Goal: Task Accomplishment & Management: Manage account settings

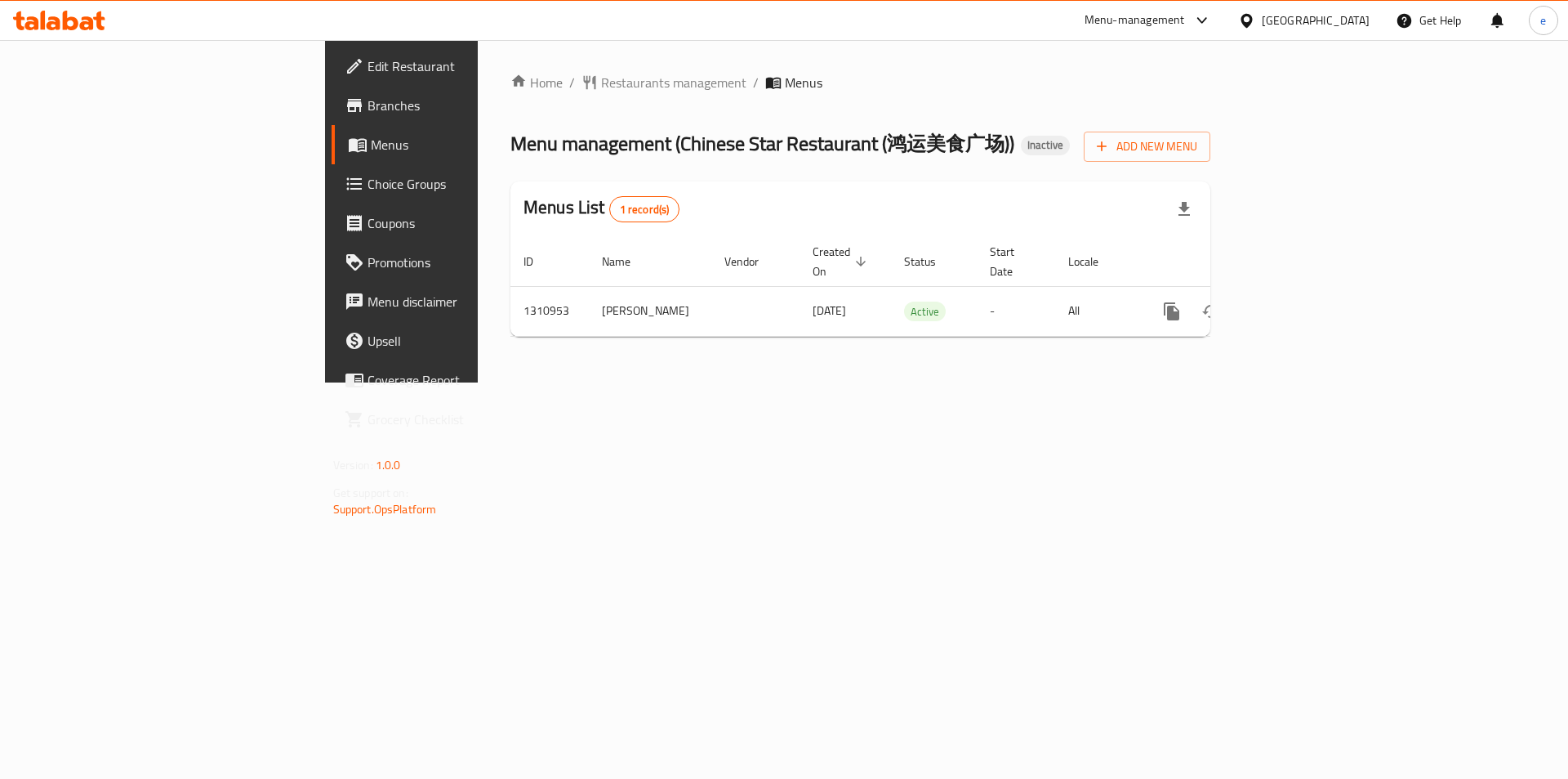
click at [367, 70] on span "Edit Restaurant" at bounding box center [470, 65] width 206 height 19
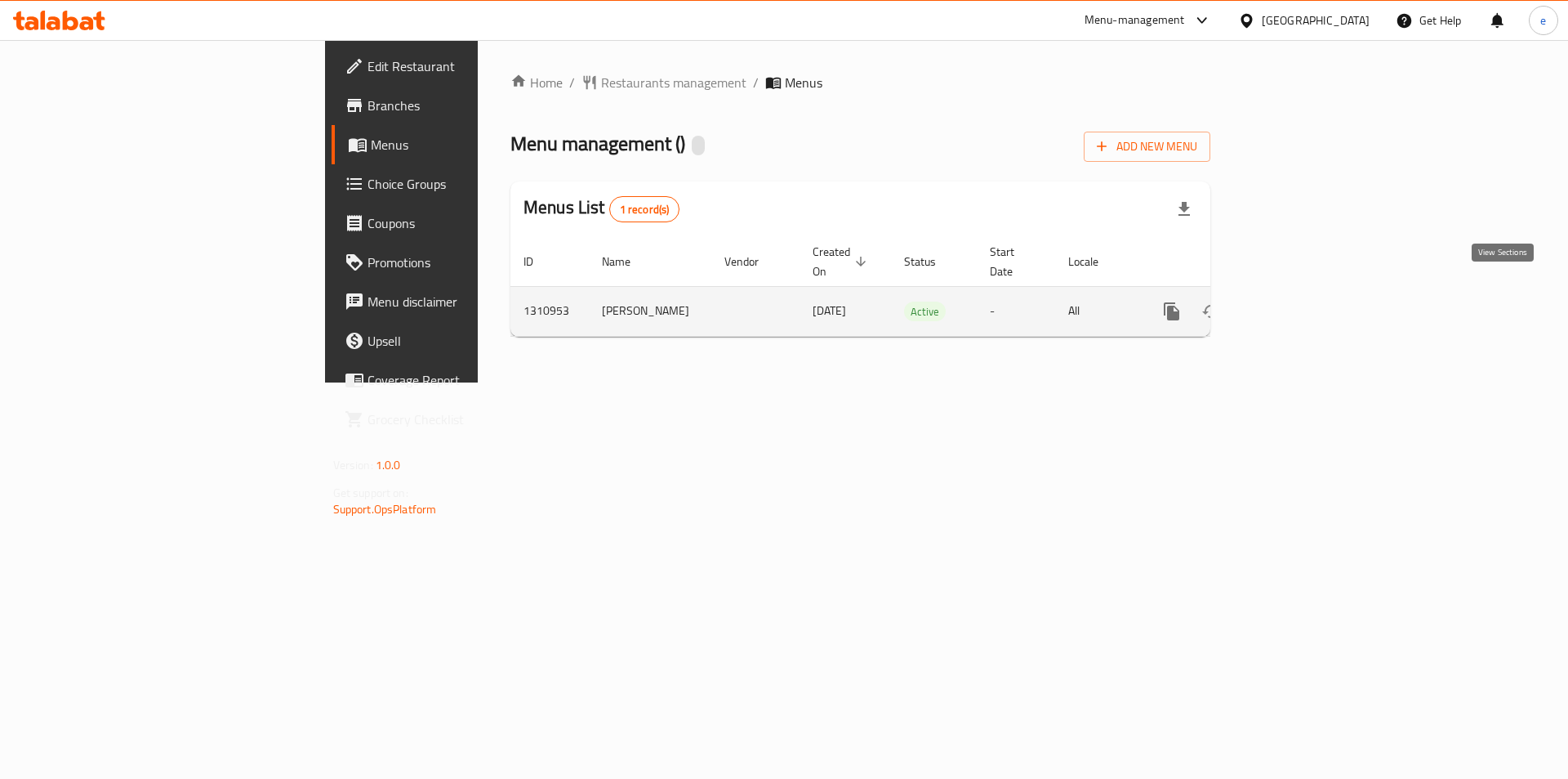
click at [1300, 301] on icon "enhanced table" at bounding box center [1289, 310] width 19 height 19
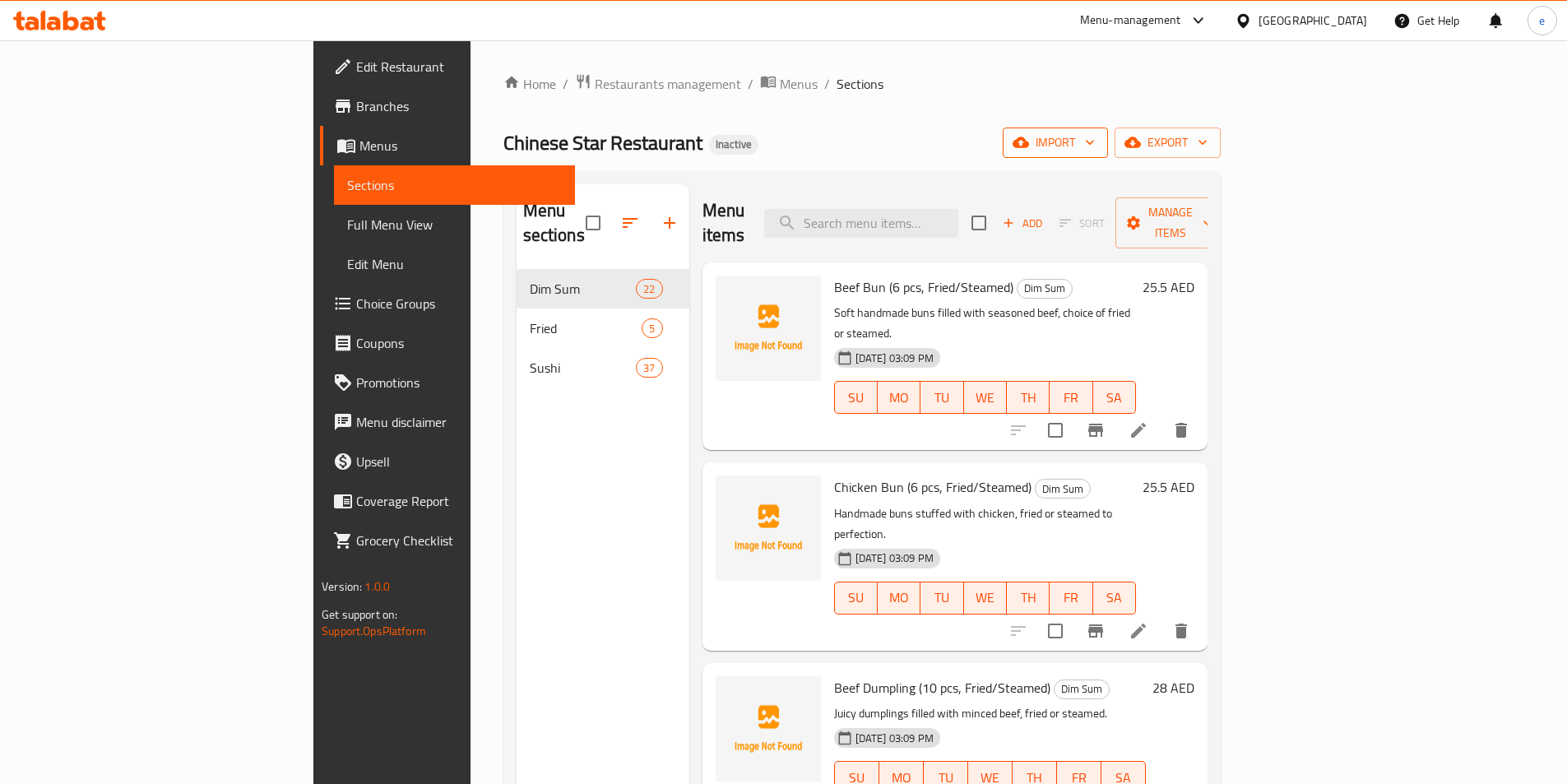
click at [1098, 139] on icon "button" at bounding box center [1090, 143] width 17 height 17
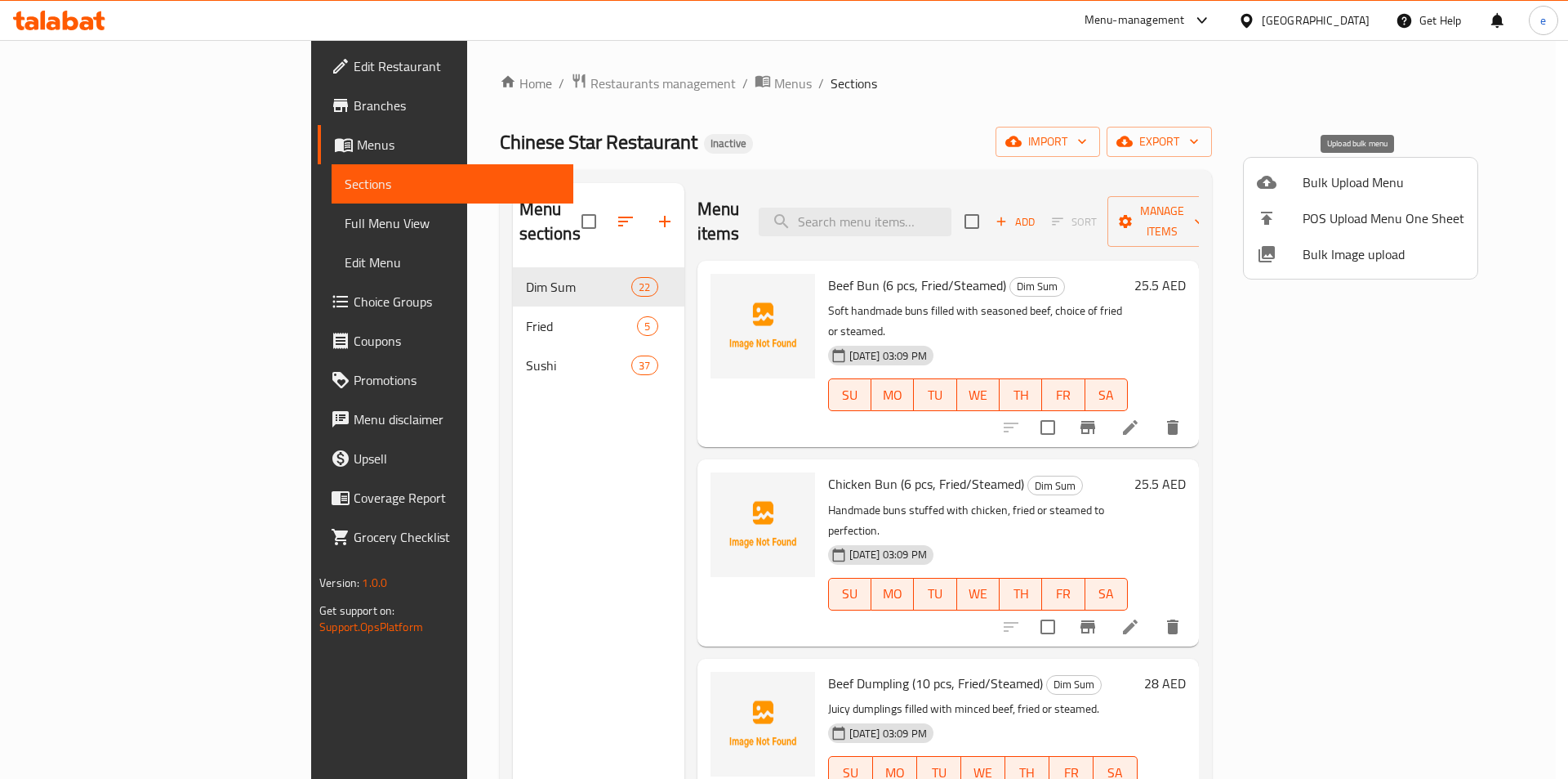
click at [1320, 180] on span "Bulk Upload Menu" at bounding box center [1384, 181] width 162 height 19
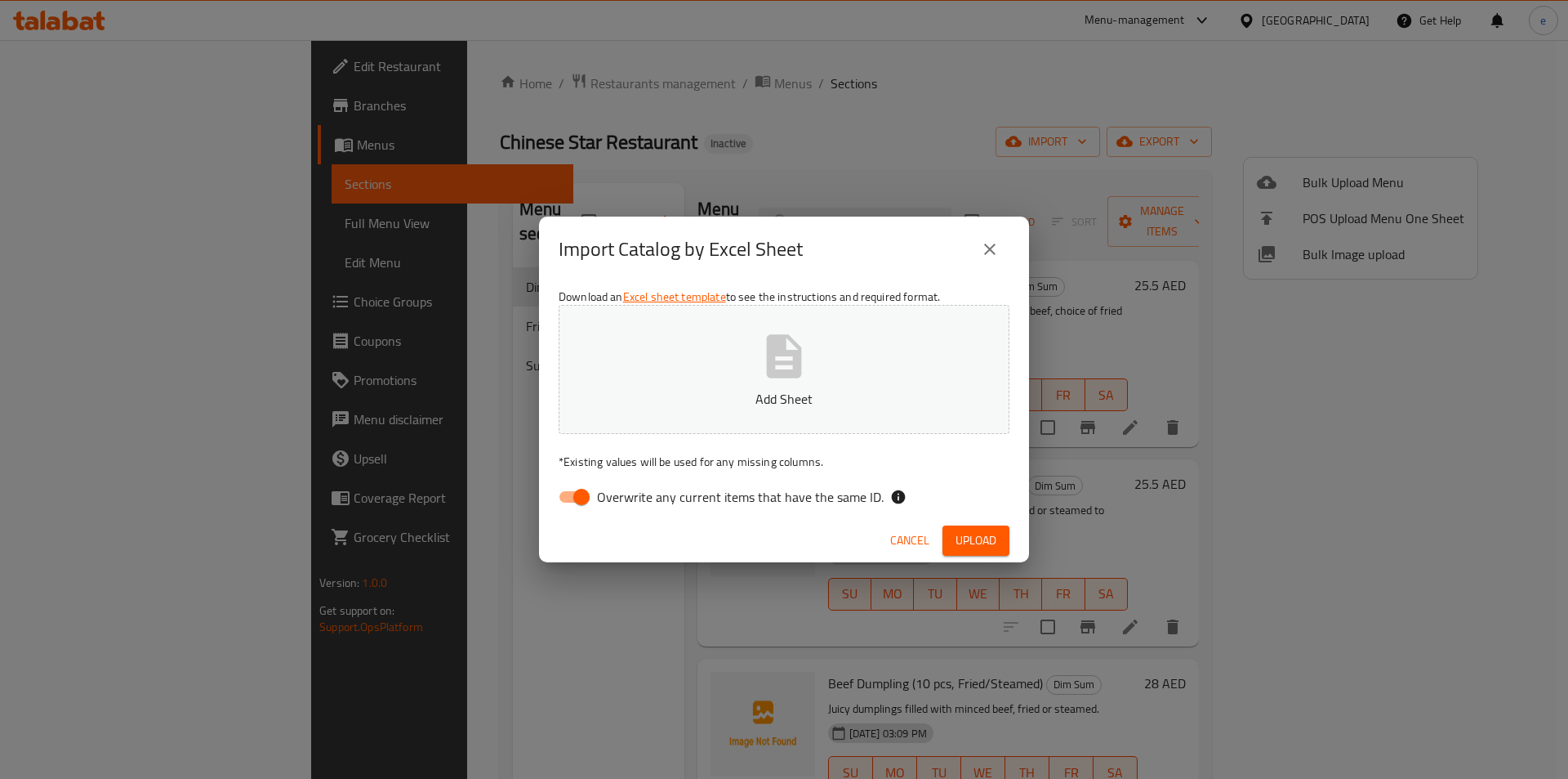
click at [807, 354] on icon "button" at bounding box center [784, 355] width 52 height 52
click at [768, 504] on span "Overwrite any current items that have the same ID." at bounding box center [740, 496] width 286 height 19
click at [628, 504] on input "Overwrite any current items that have the same ID." at bounding box center [581, 497] width 93 height 31
checkbox input "false"
click at [947, 533] on button "Upload" at bounding box center [976, 540] width 67 height 30
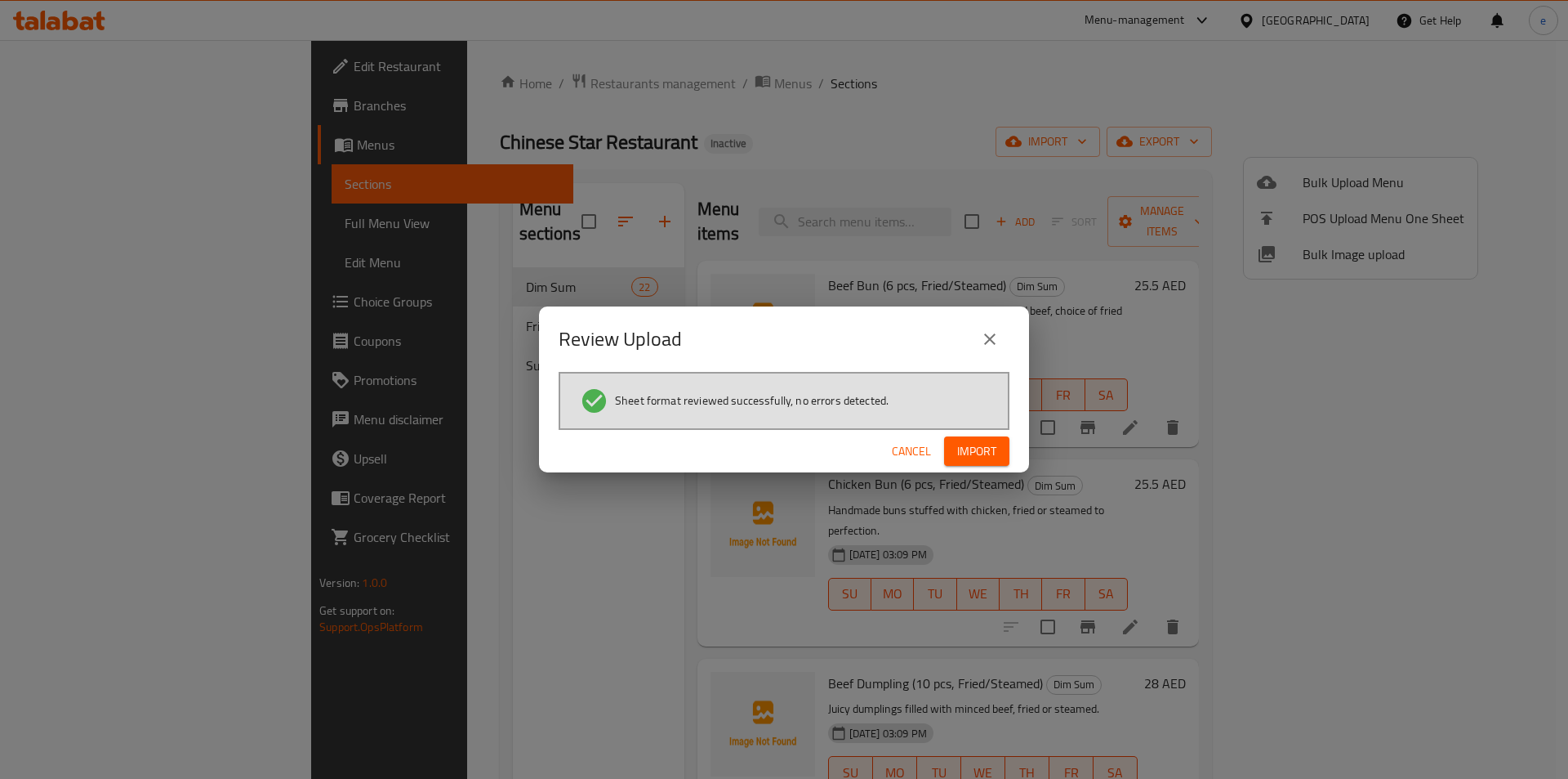
click at [977, 458] on span "Import" at bounding box center [977, 451] width 40 height 20
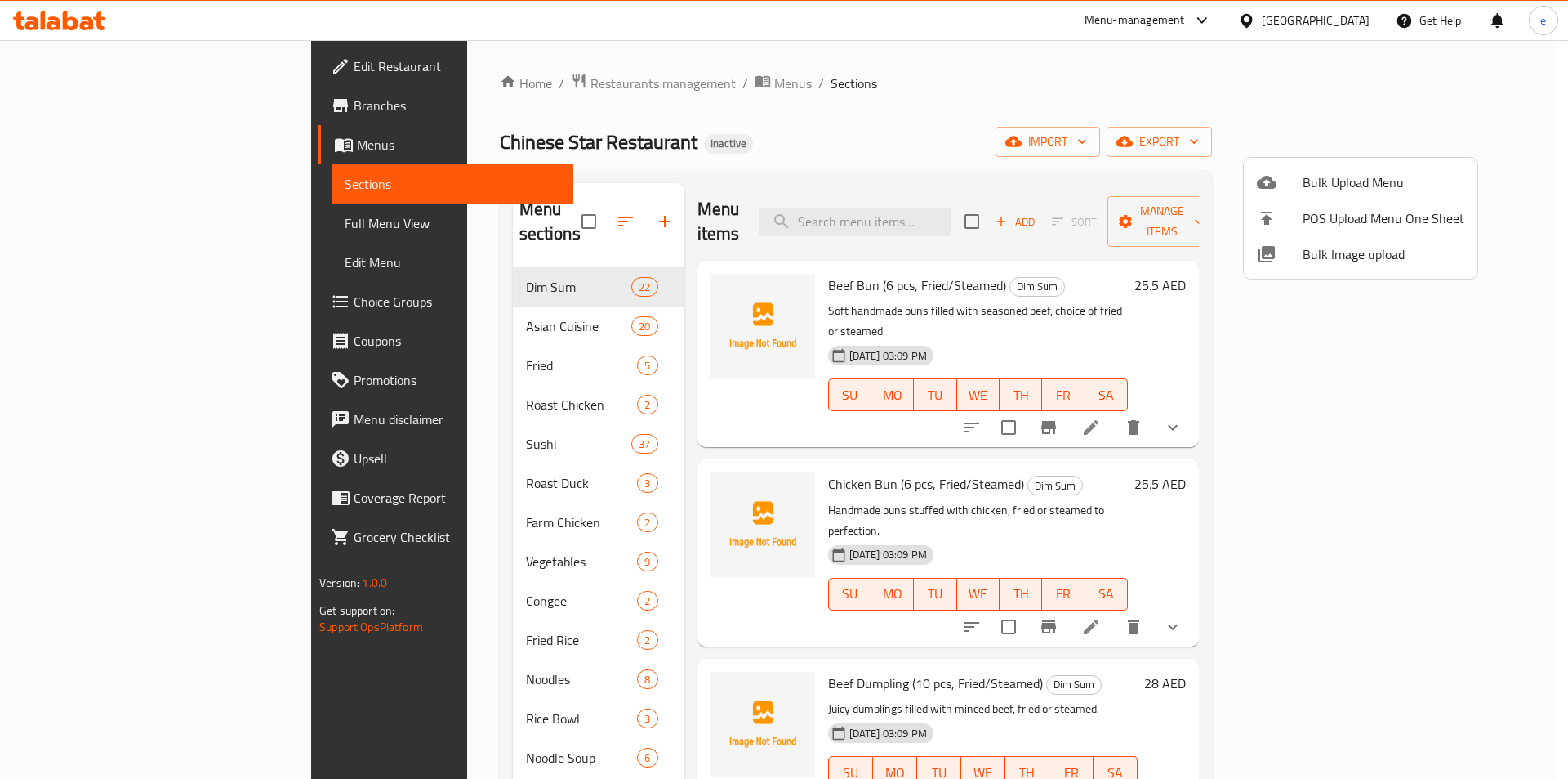
click at [591, 446] on div at bounding box center [784, 390] width 1568 height 779
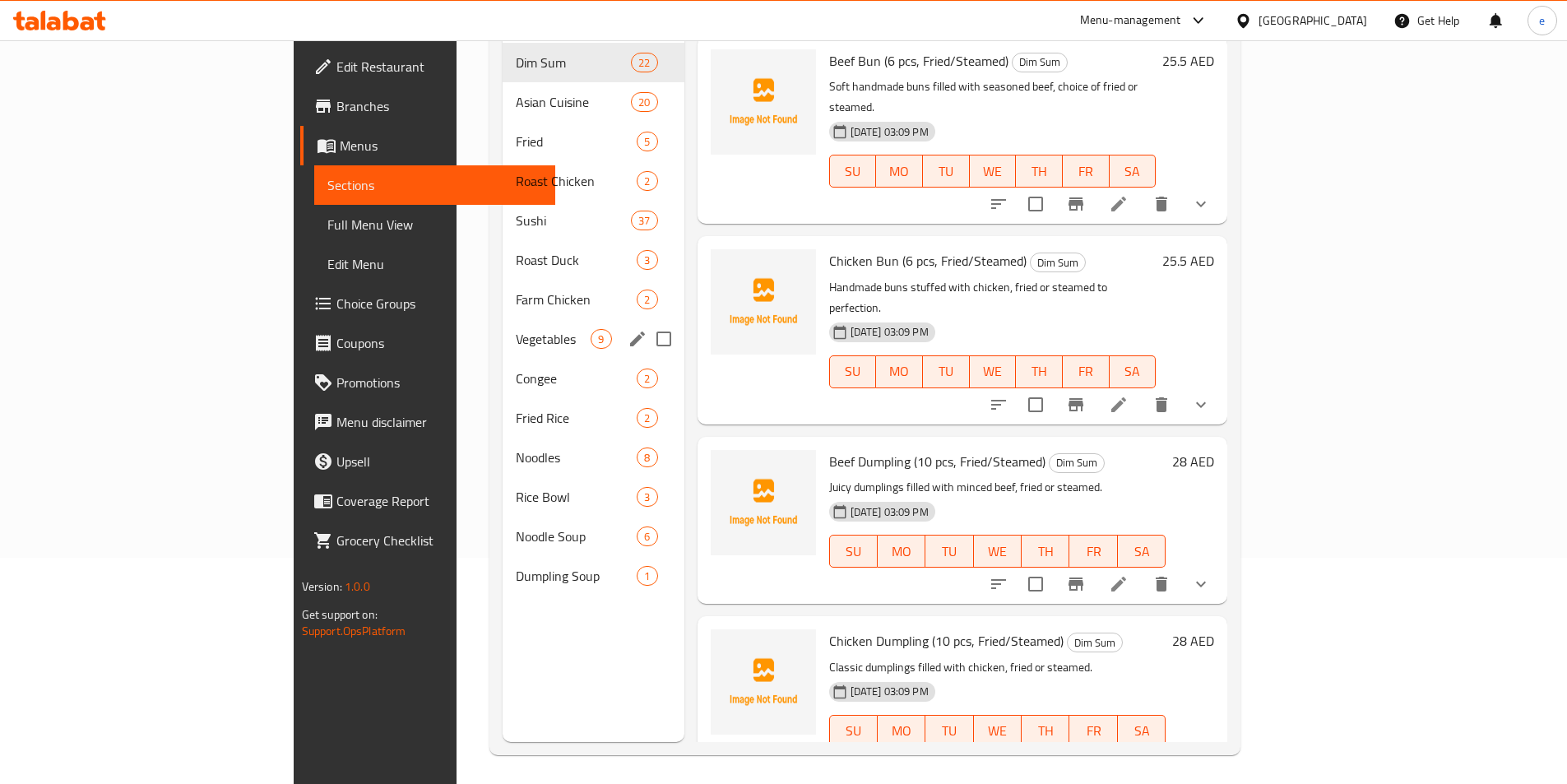
scroll to position [230, 0]
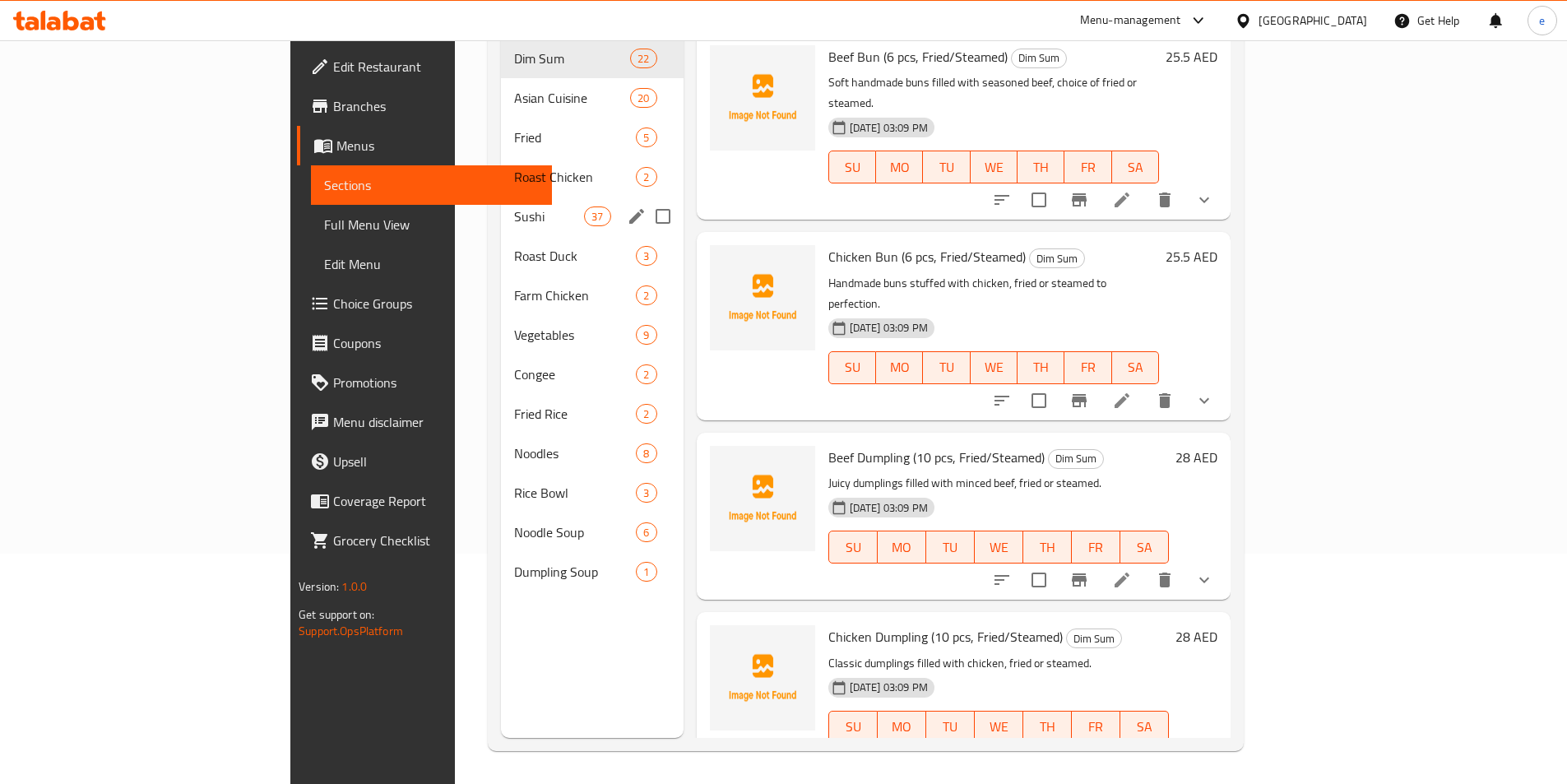
click at [515, 207] on span "Sushi" at bounding box center [549, 216] width 70 height 19
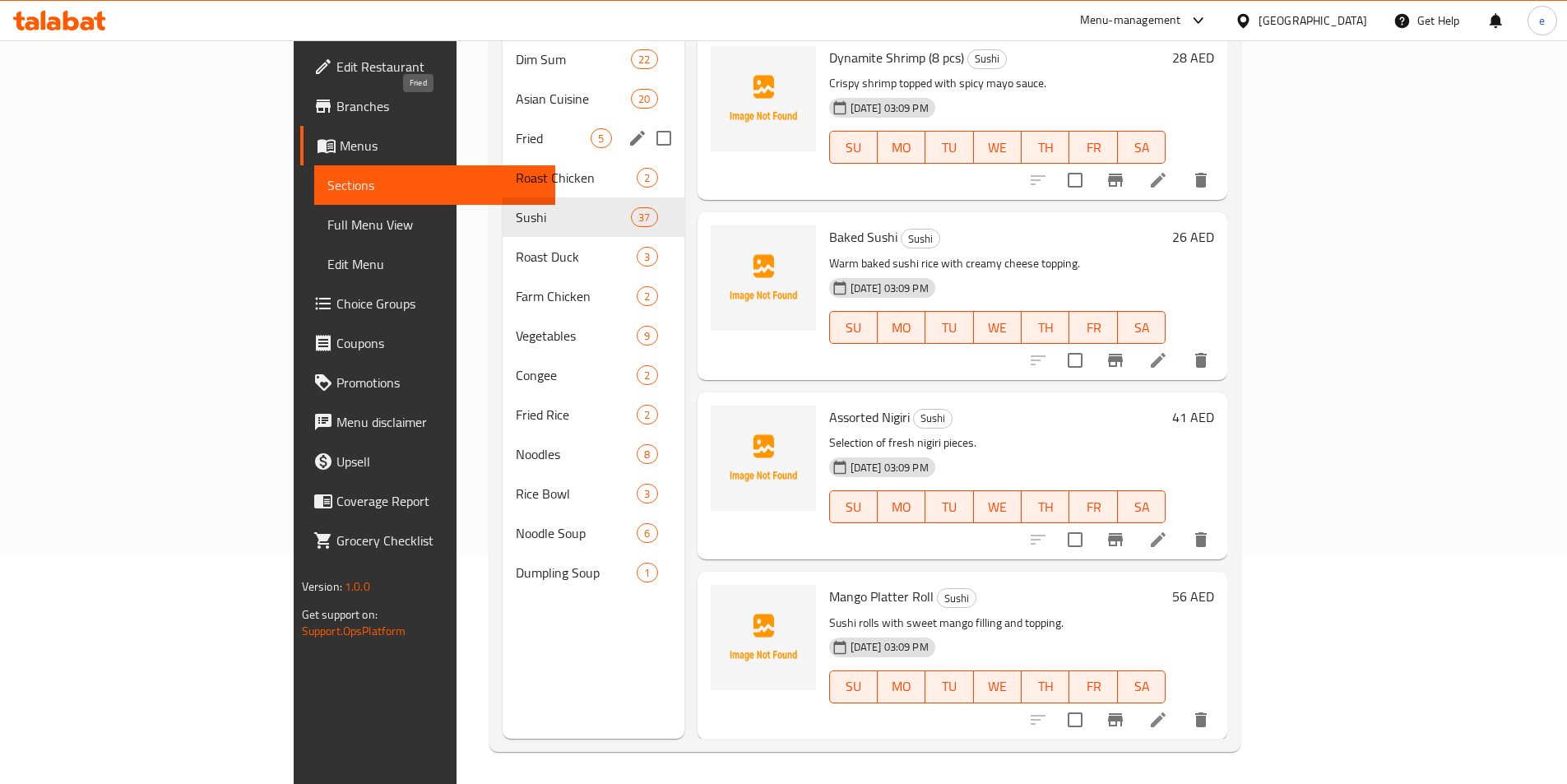
scroll to position [66, 0]
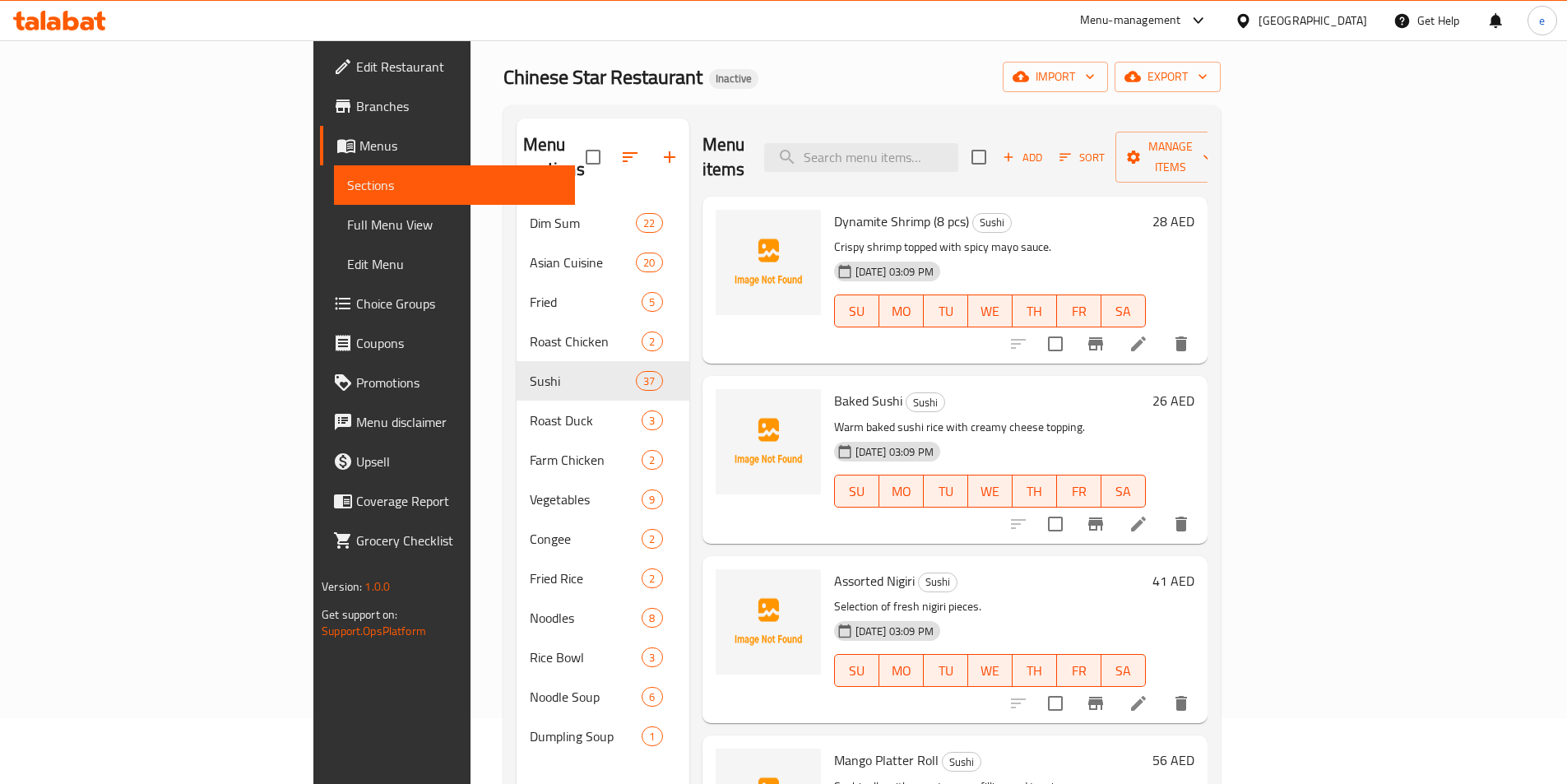
click at [347, 230] on span "Full Menu View" at bounding box center [454, 224] width 215 height 19
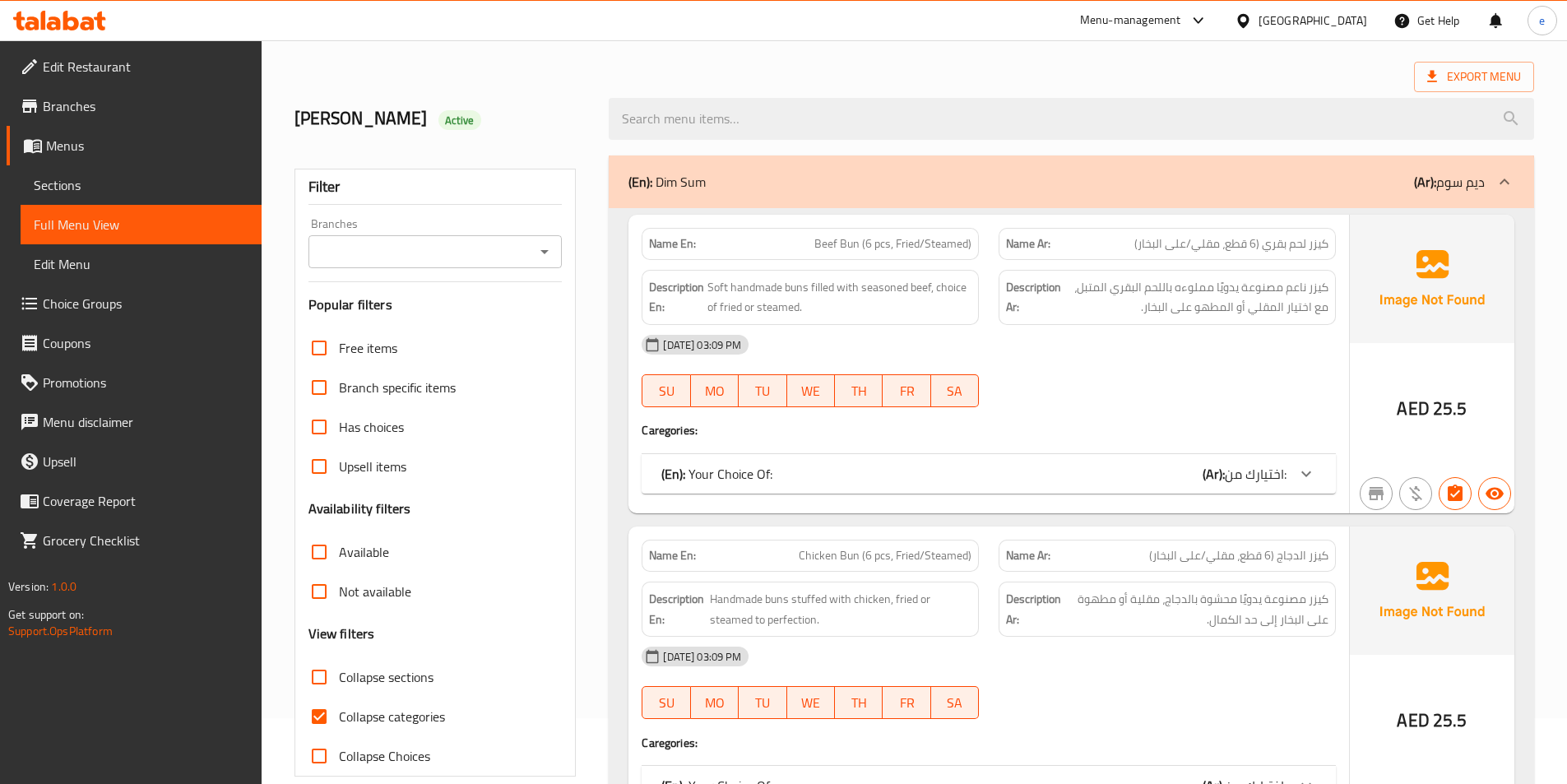
click at [363, 719] on span "Collapse categories" at bounding box center [392, 715] width 106 height 19
click at [339, 719] on input "Collapse categories" at bounding box center [319, 715] width 40 height 40
checkbox input "false"
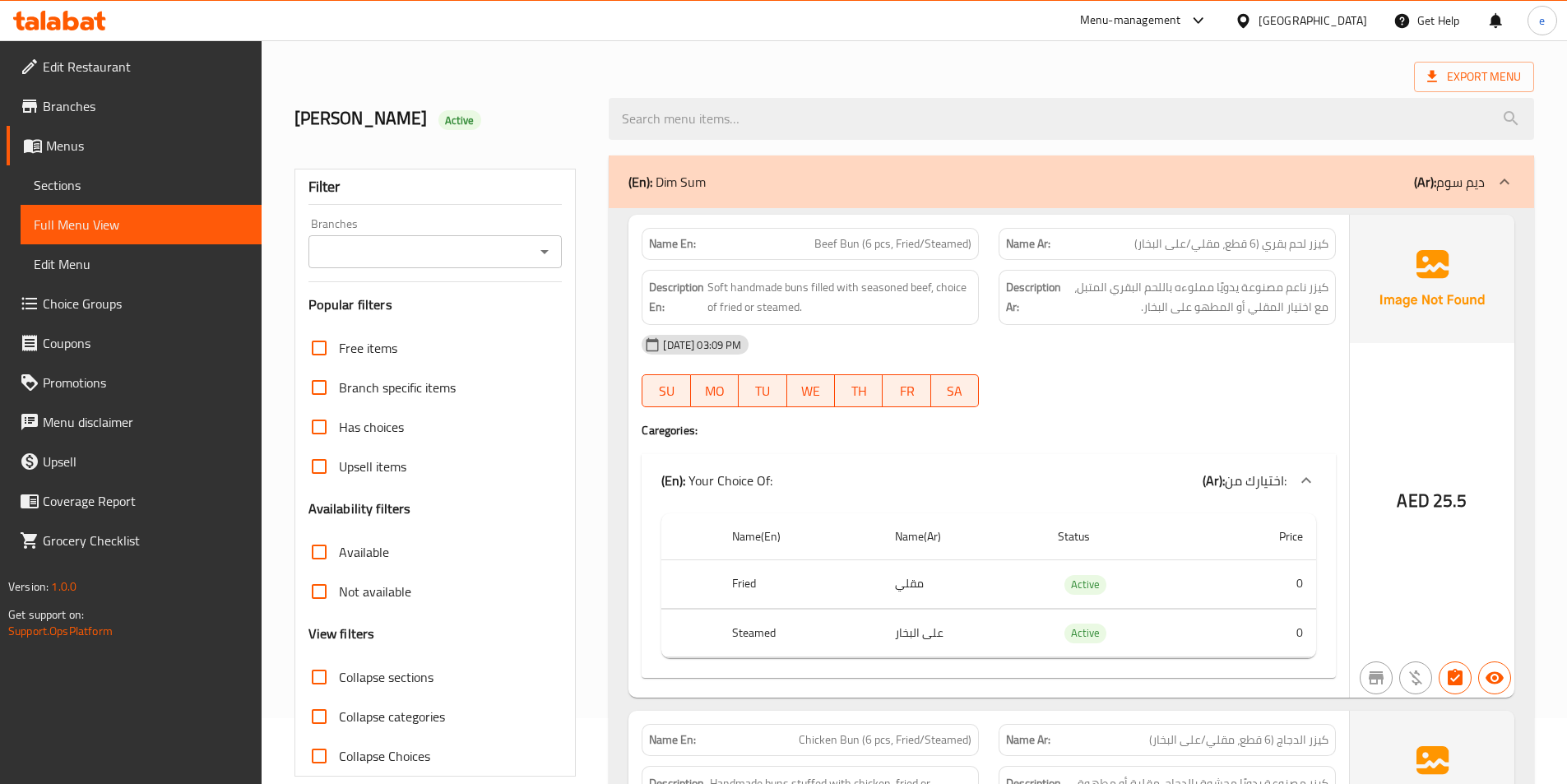
click at [1503, 198] on div at bounding box center [1504, 182] width 40 height 40
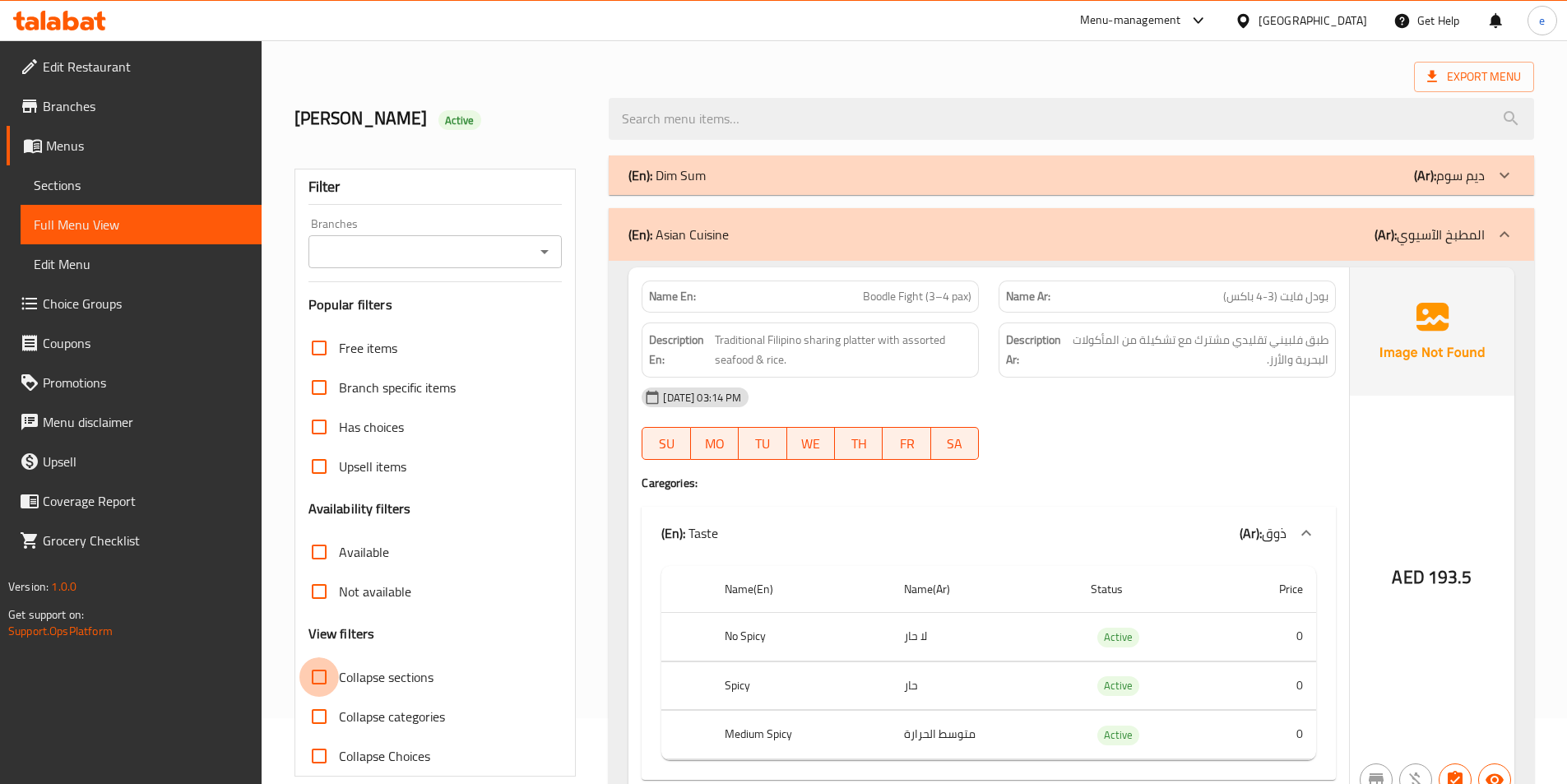
click at [332, 677] on input "Collapse sections" at bounding box center [319, 677] width 40 height 40
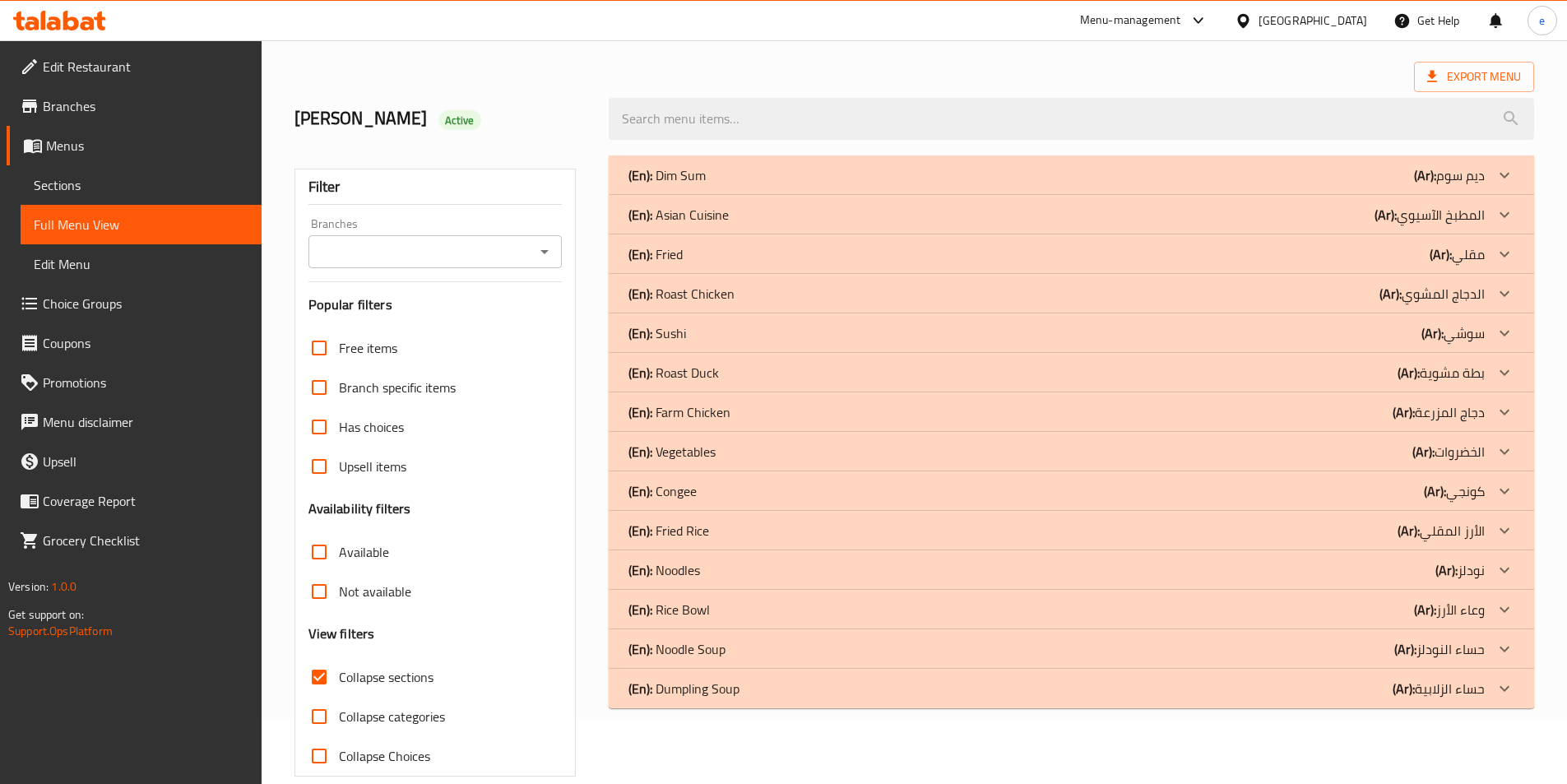
click at [1497, 378] on icon at bounding box center [1504, 372] width 19 height 19
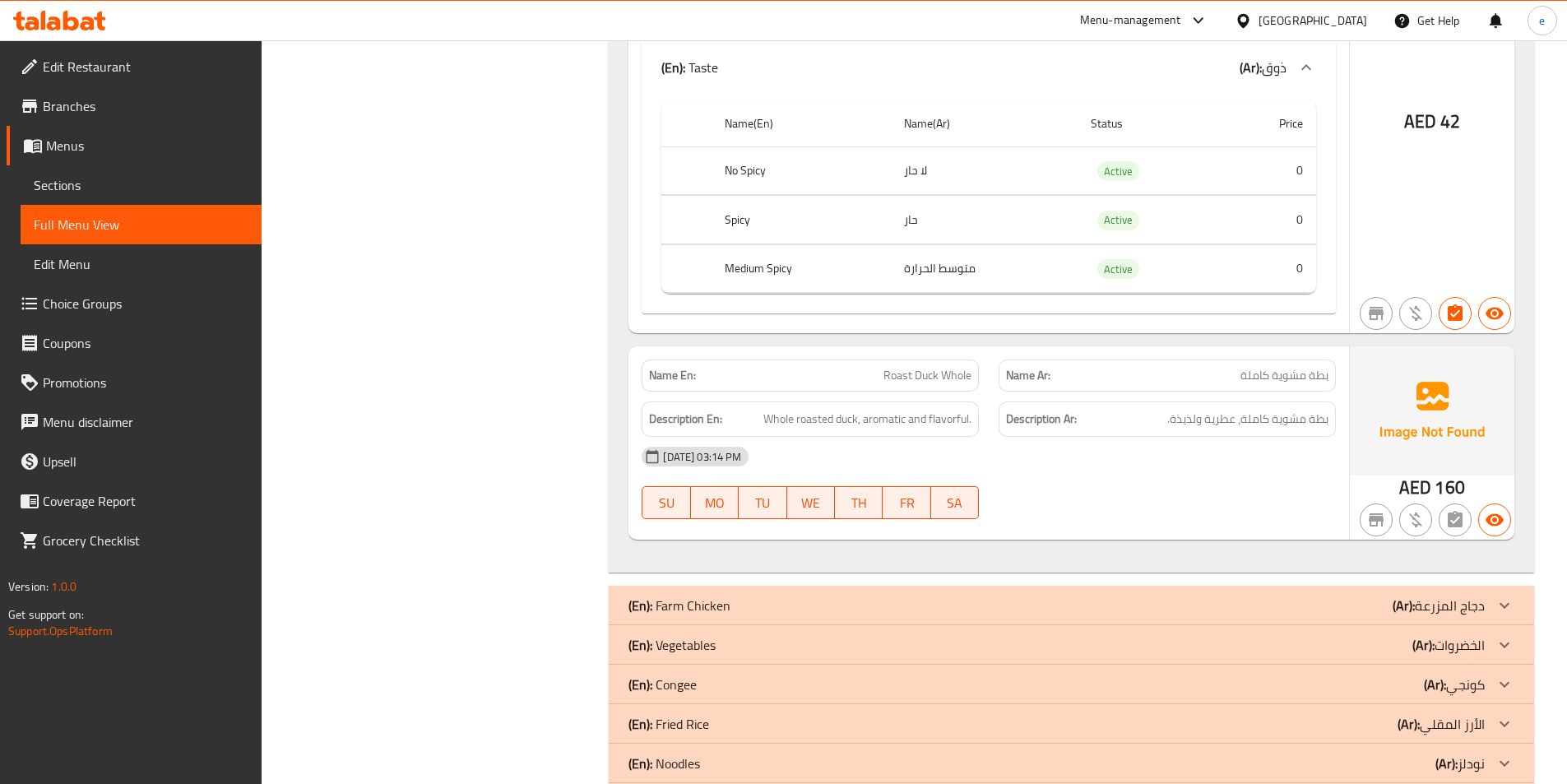
scroll to position [1025, 0]
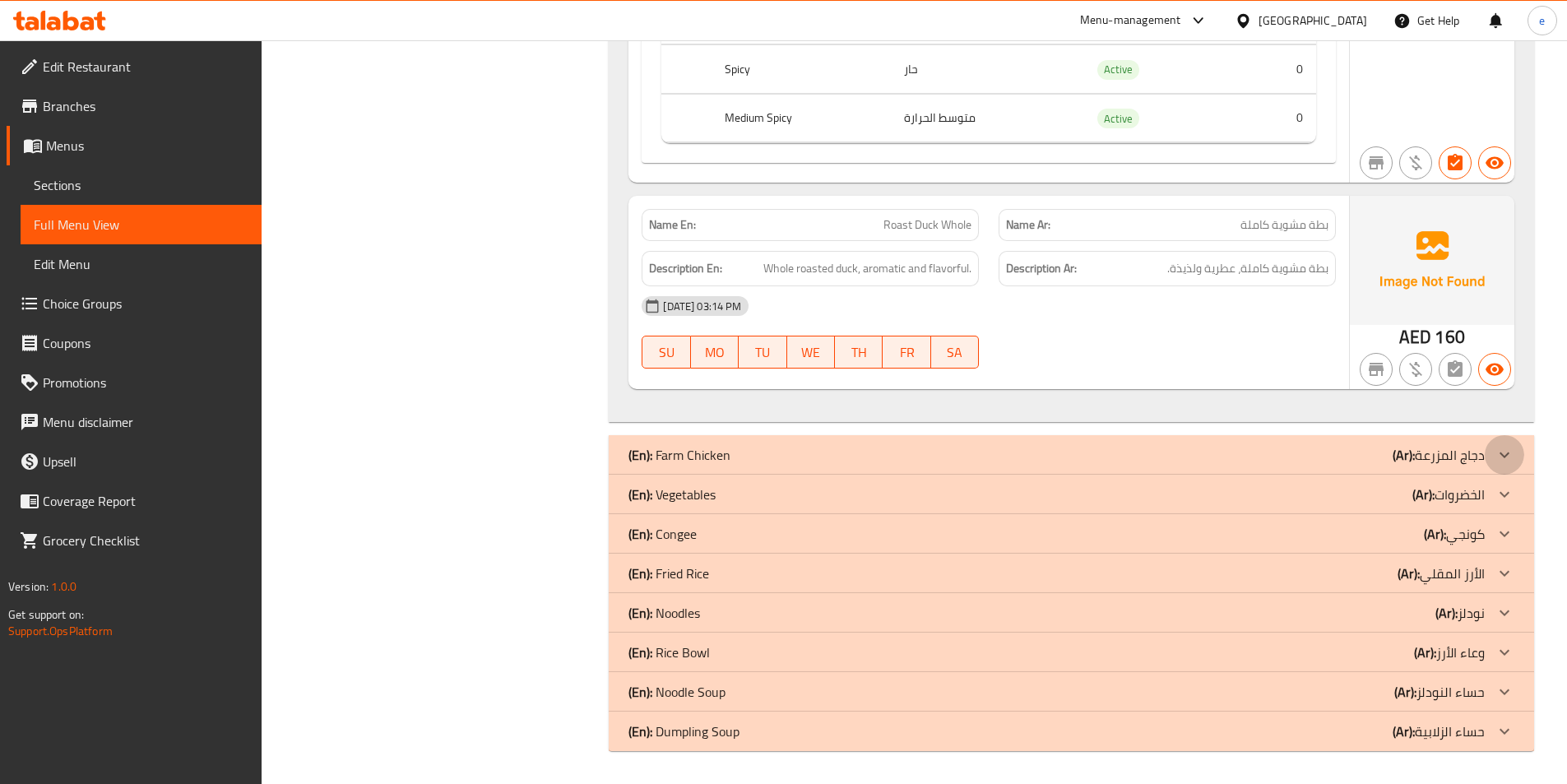
click at [1509, 446] on icon at bounding box center [1504, 454] width 19 height 19
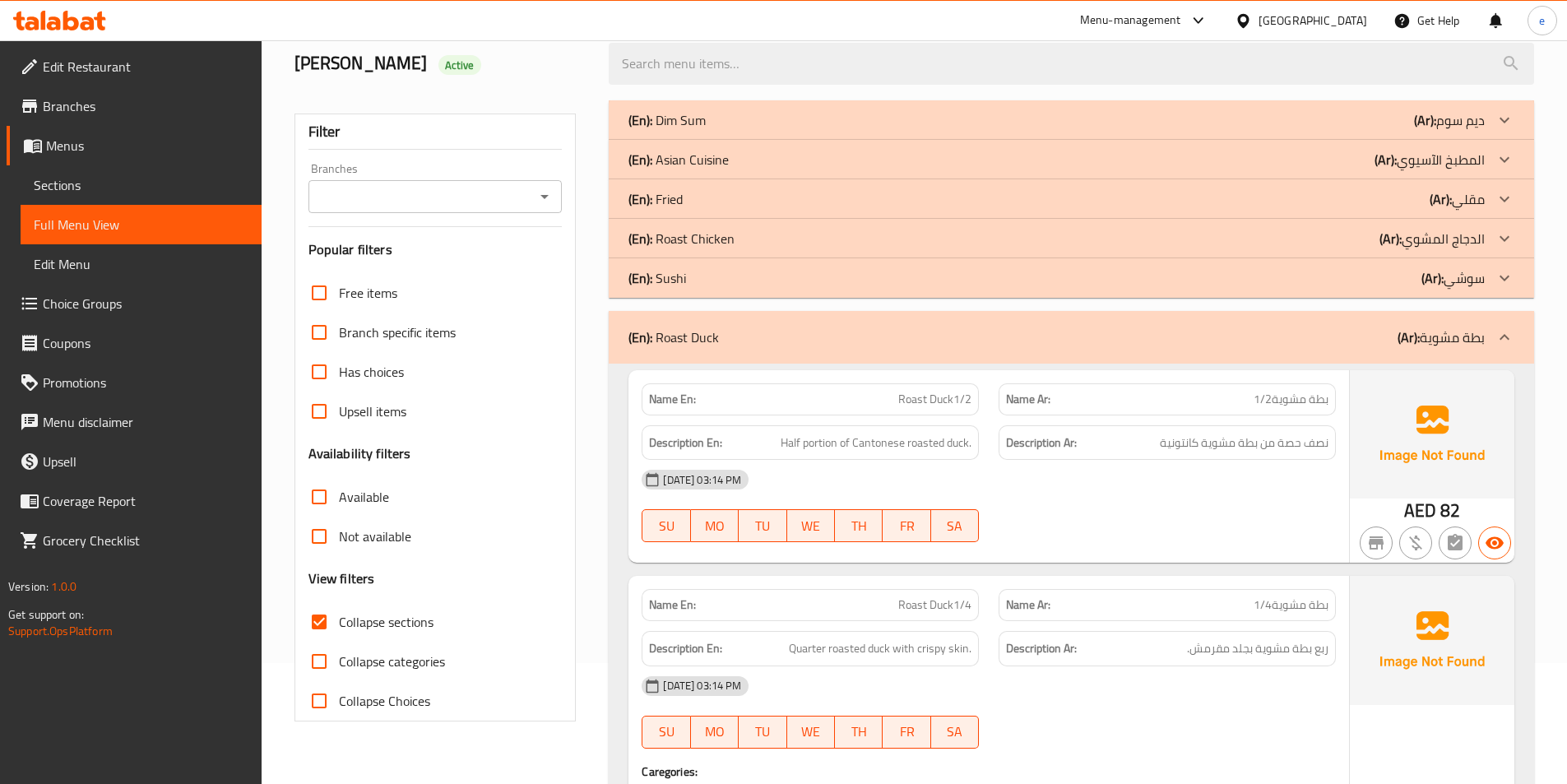
scroll to position [0, 0]
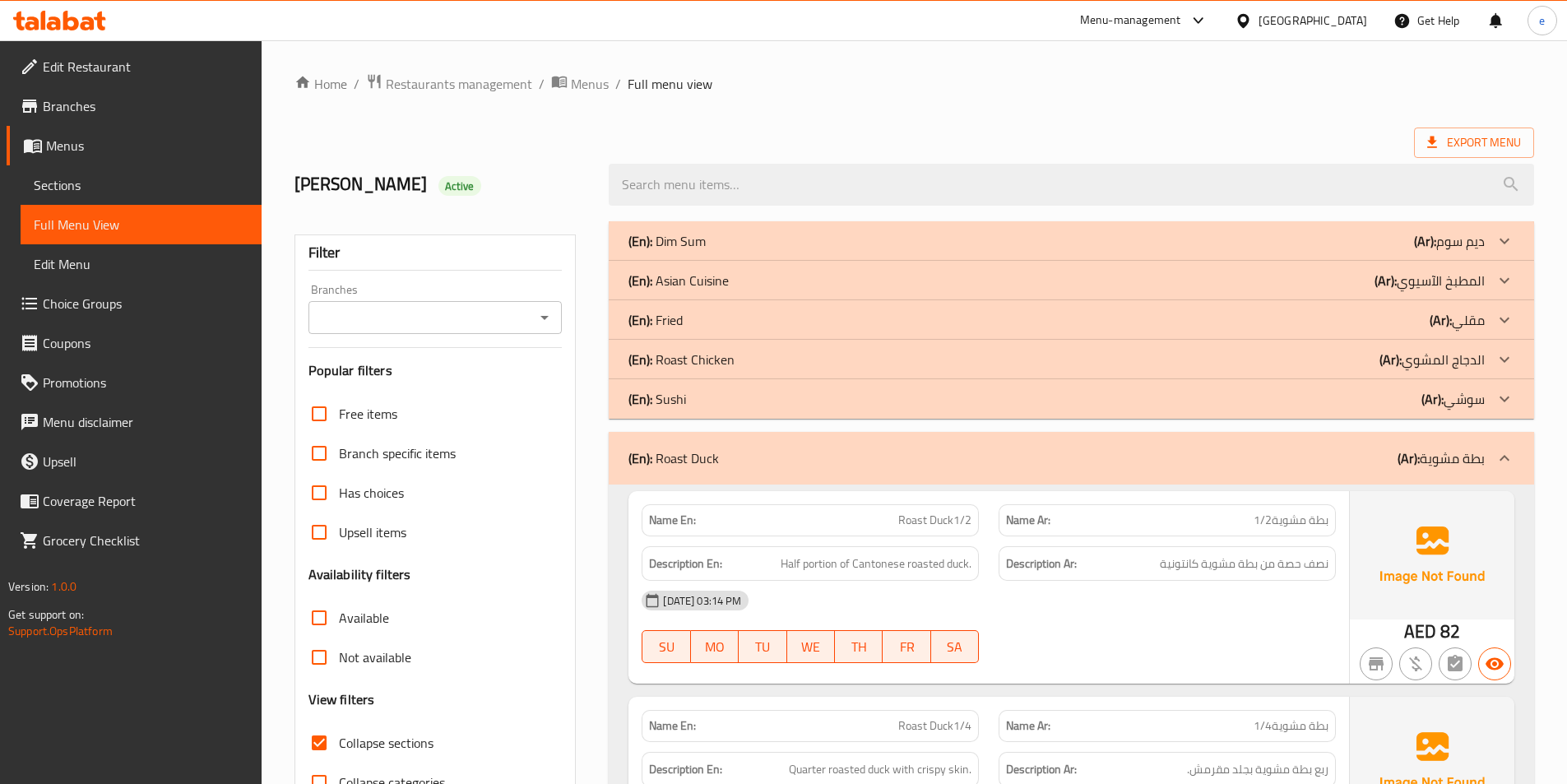
click at [1504, 281] on icon at bounding box center [1504, 280] width 10 height 6
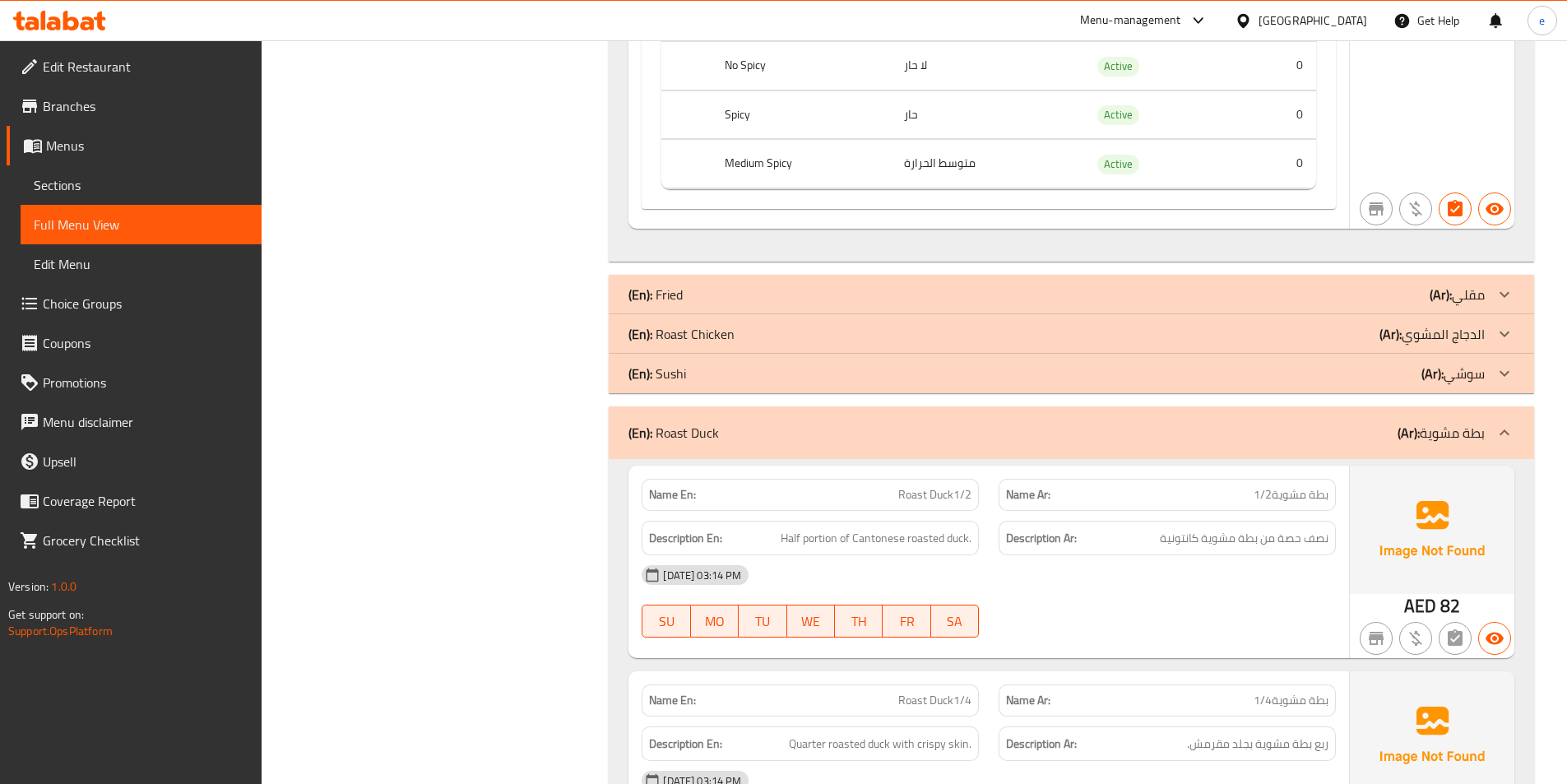
scroll to position [10763, 0]
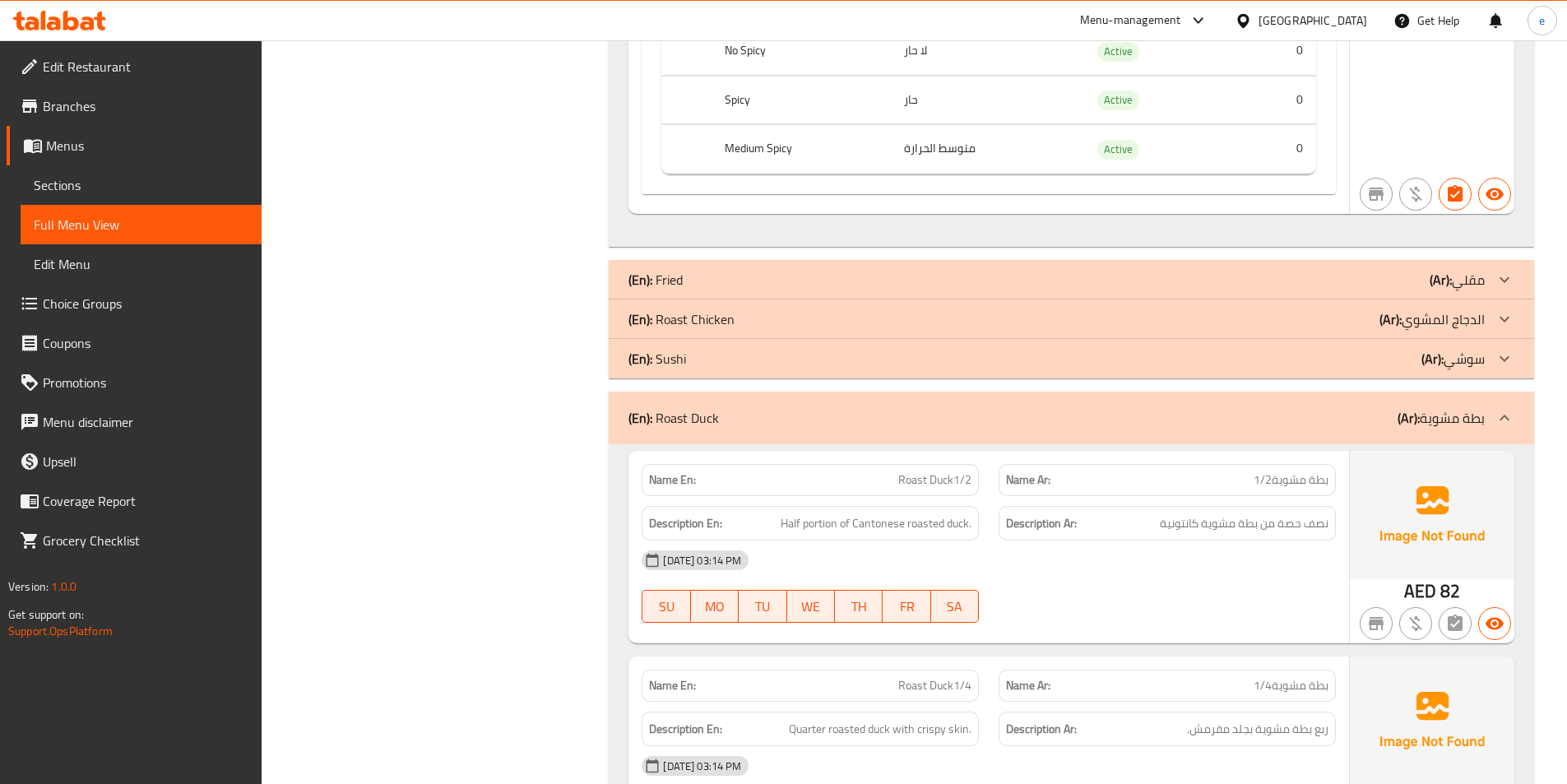
click at [1508, 310] on icon at bounding box center [1504, 319] width 19 height 19
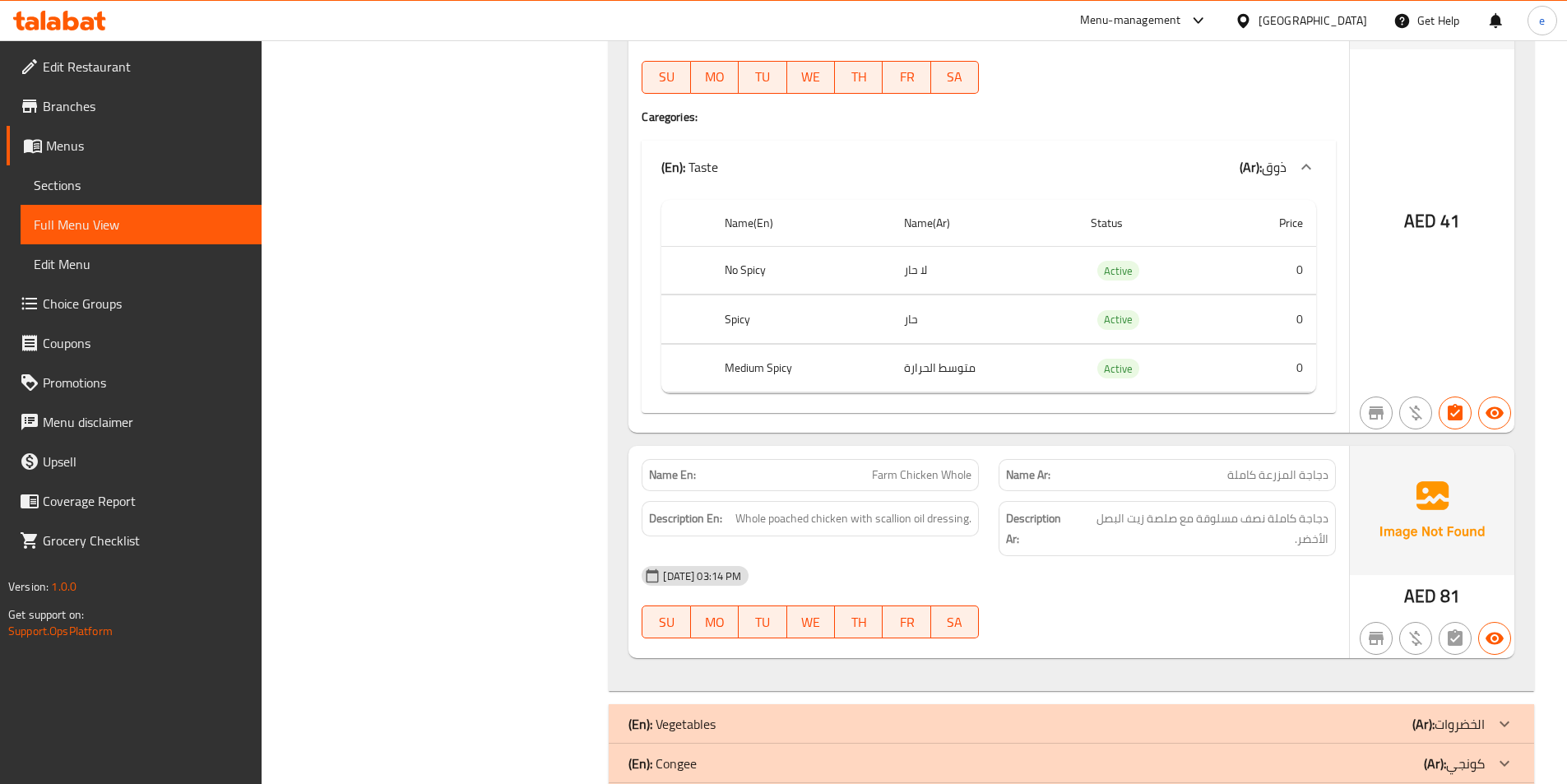
scroll to position [13326, 0]
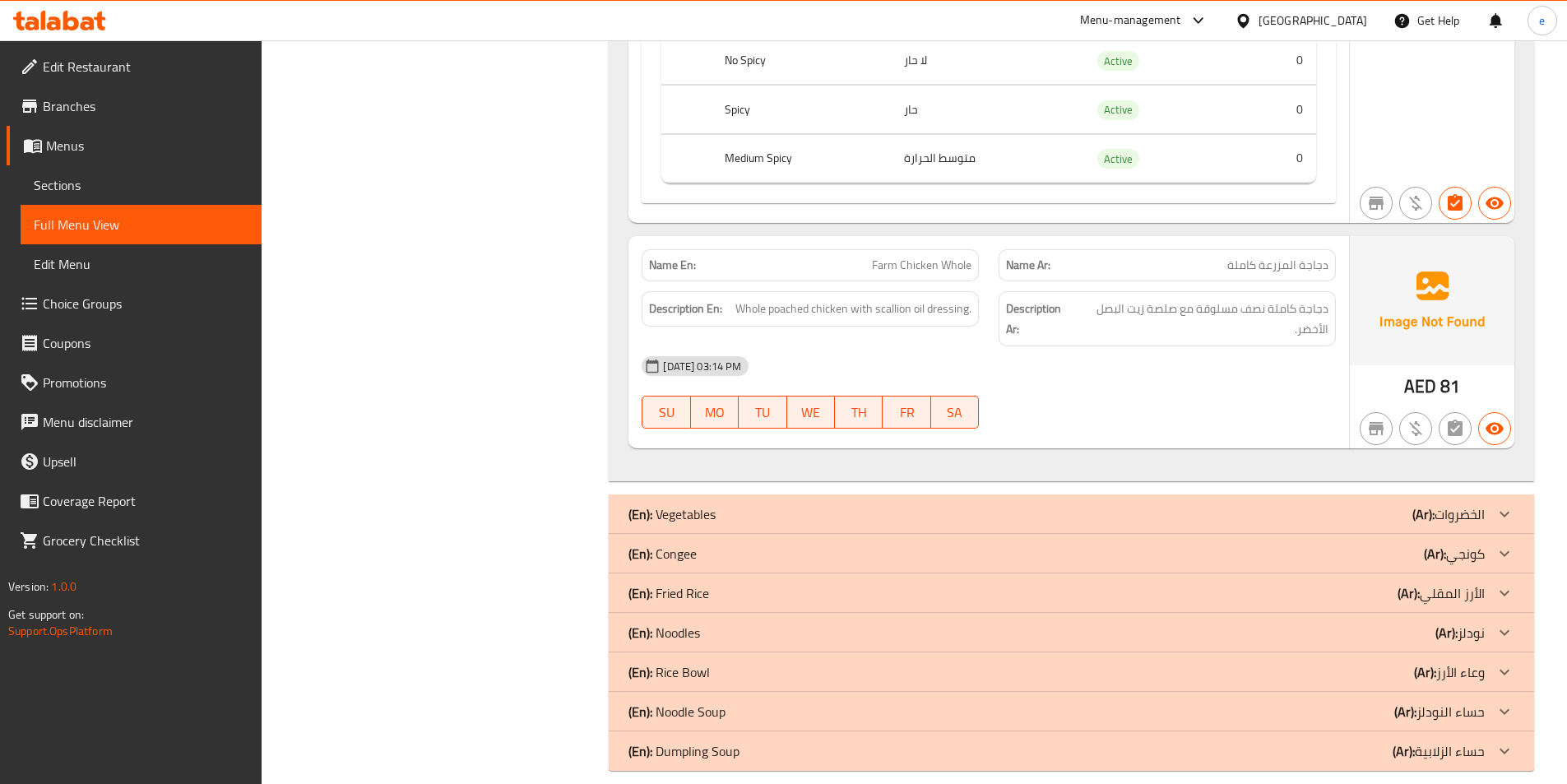
click at [1500, 505] on div at bounding box center [1504, 513] width 40 height 40
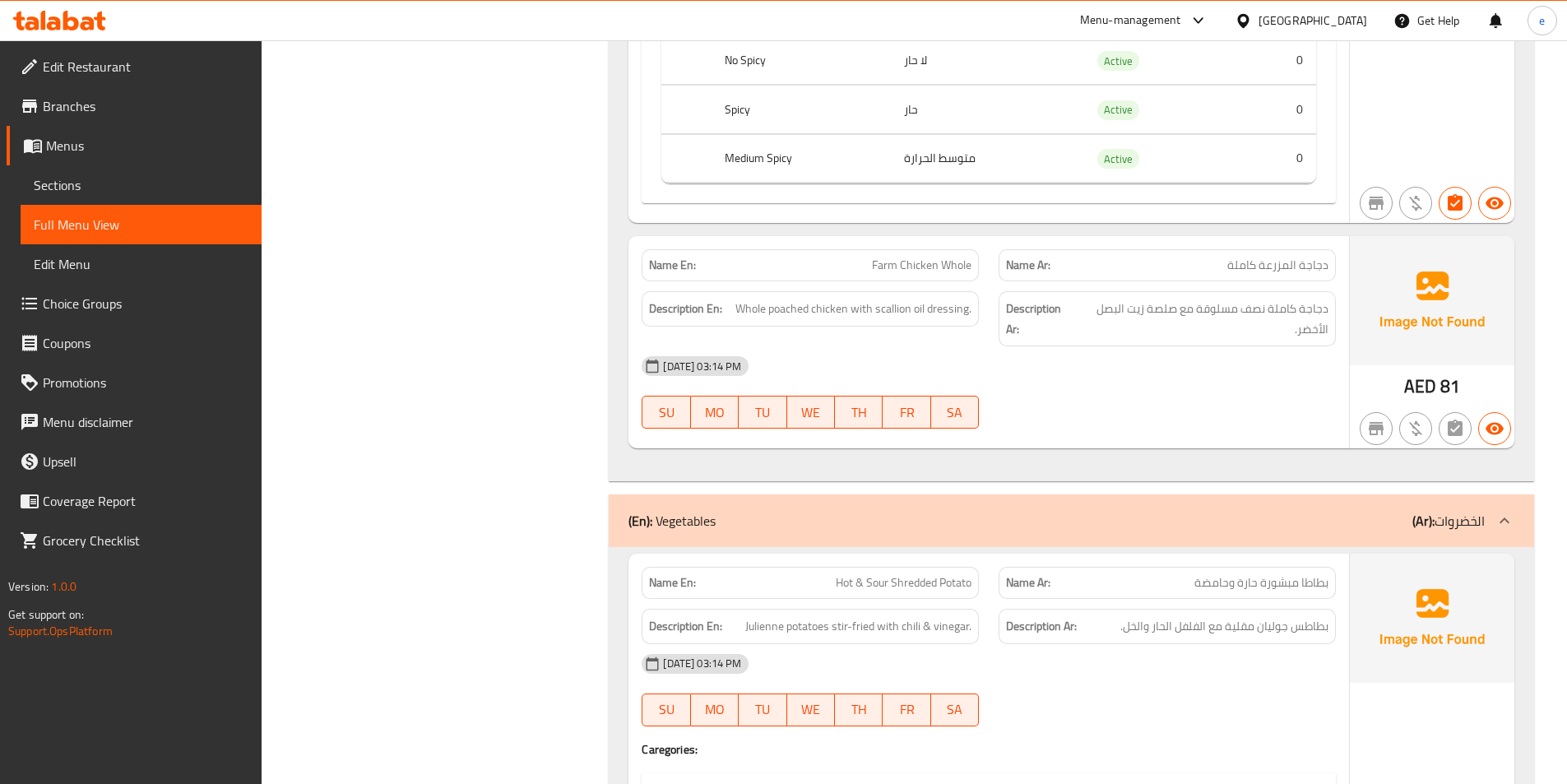
scroll to position [18139, 0]
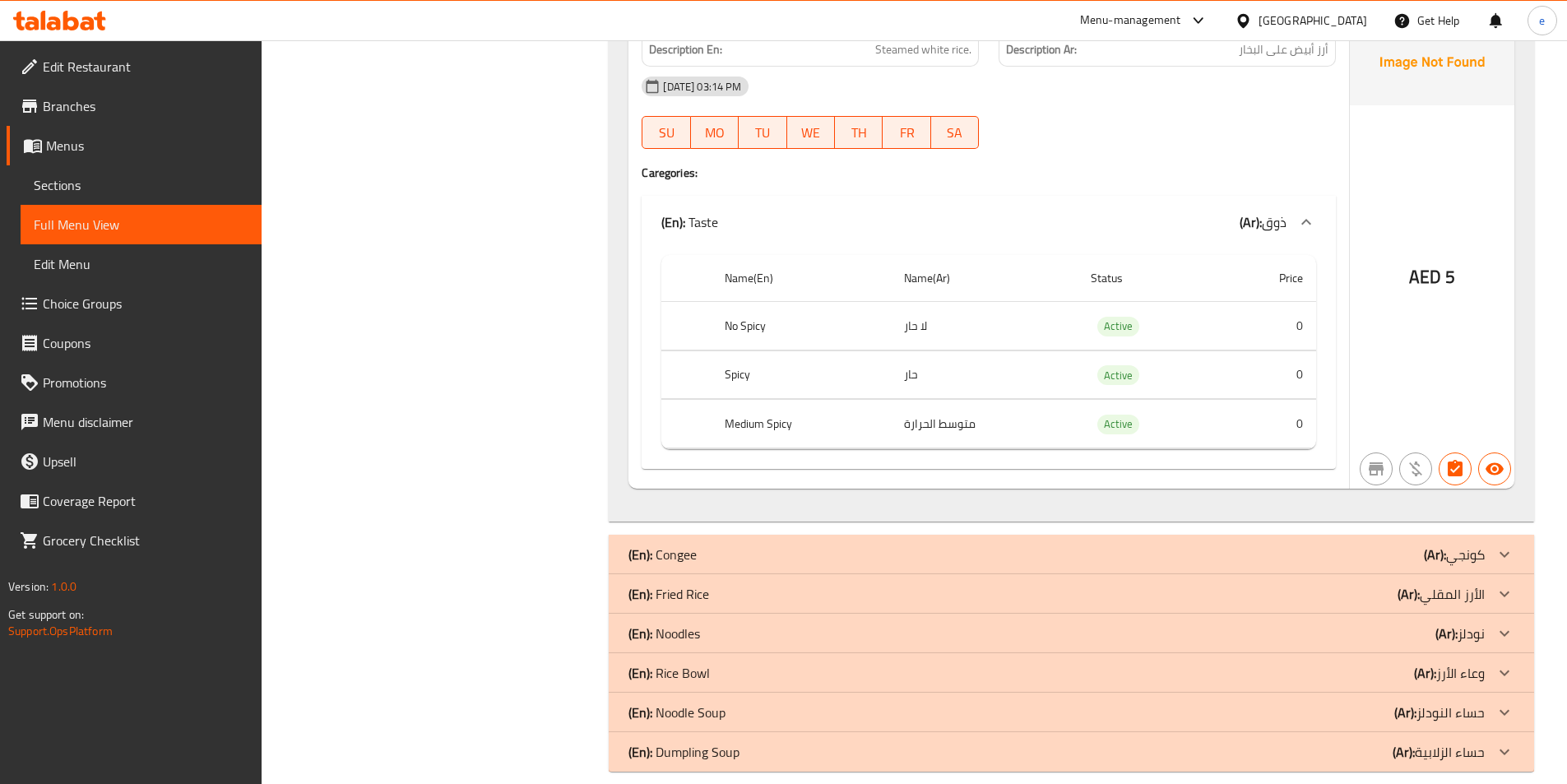
click at [1507, 702] on icon at bounding box center [1504, 712] width 19 height 19
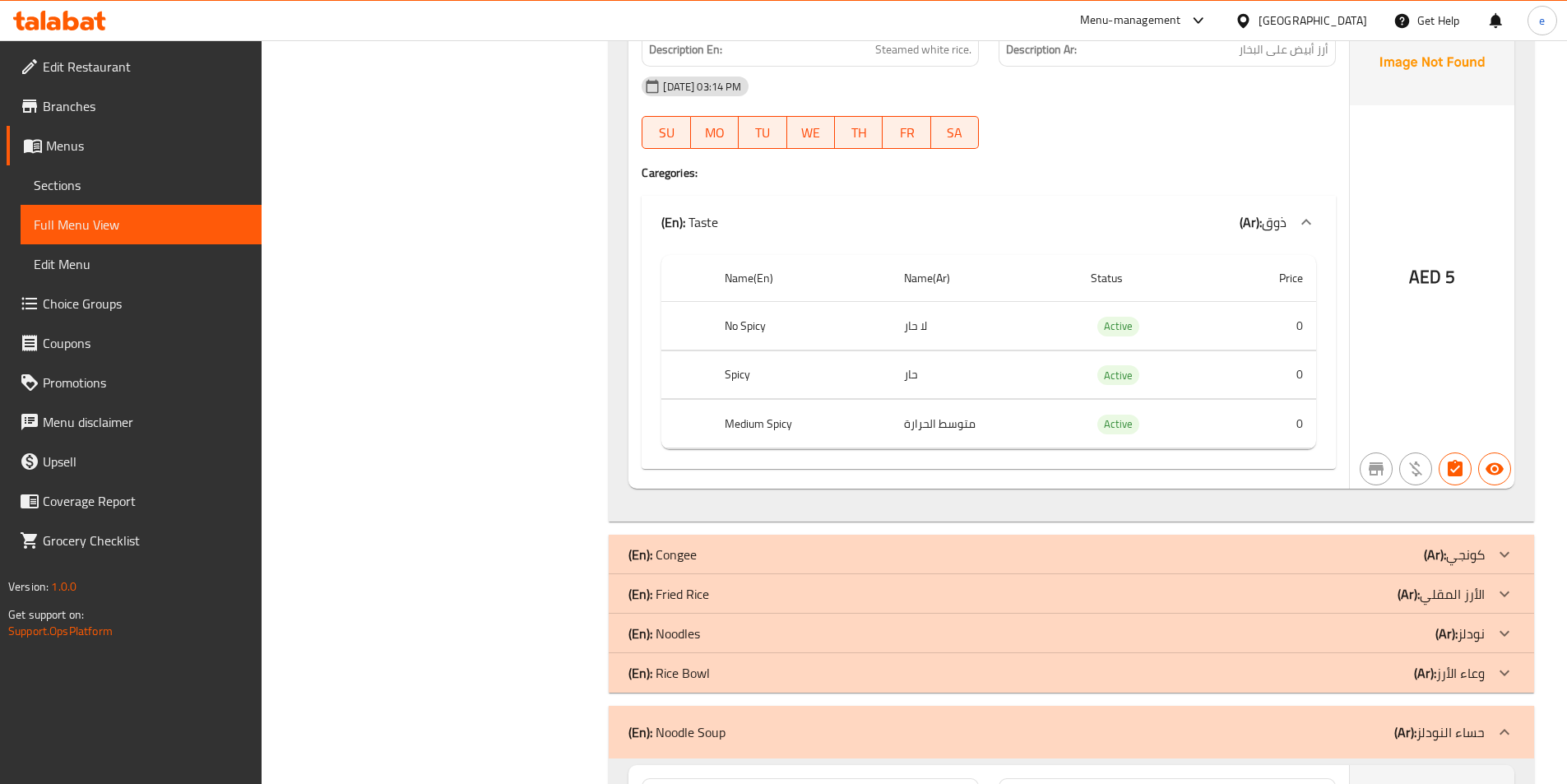
click at [1504, 663] on icon at bounding box center [1504, 672] width 19 height 19
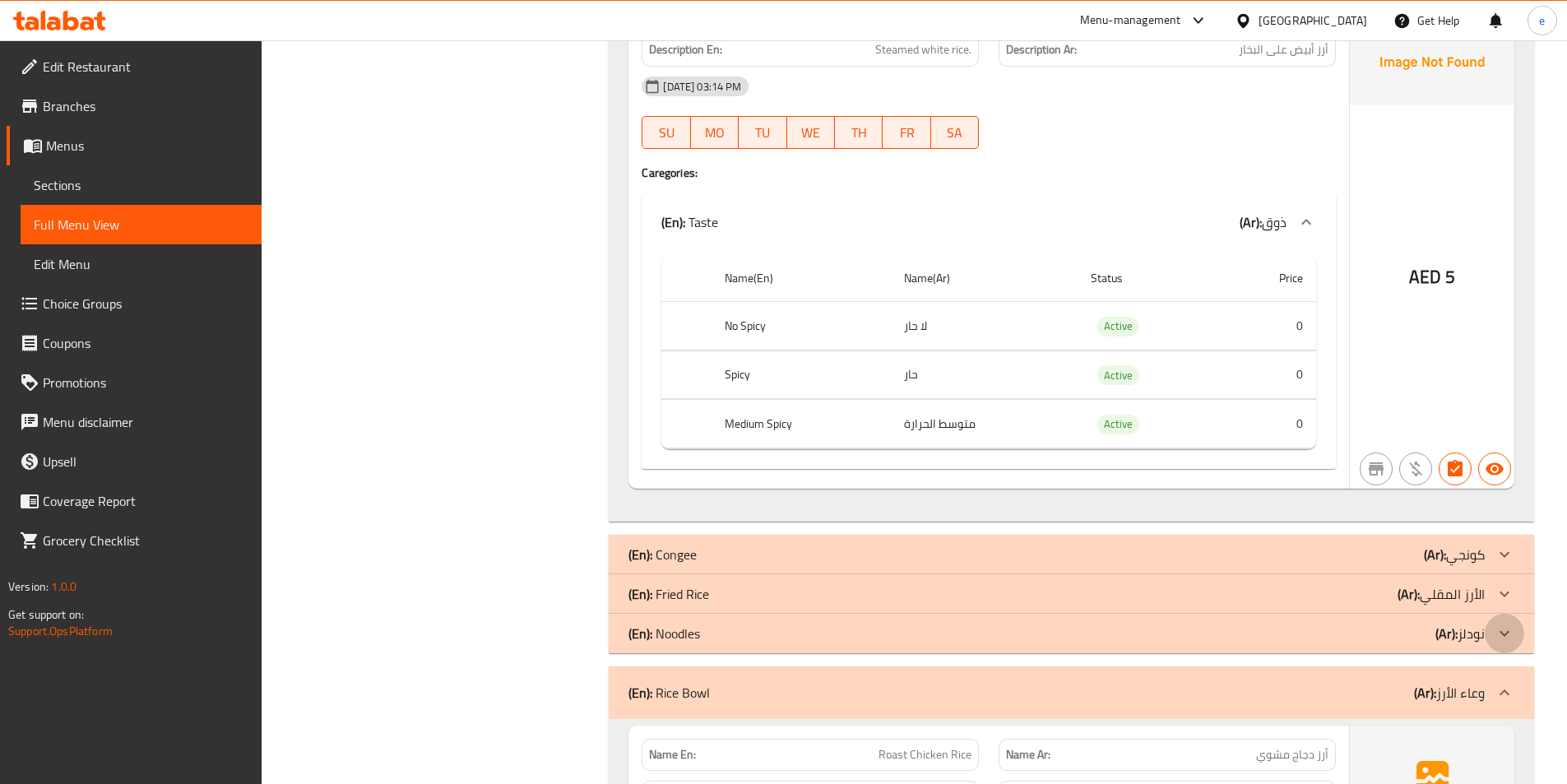
click at [1505, 630] on icon at bounding box center [1504, 633] width 10 height 6
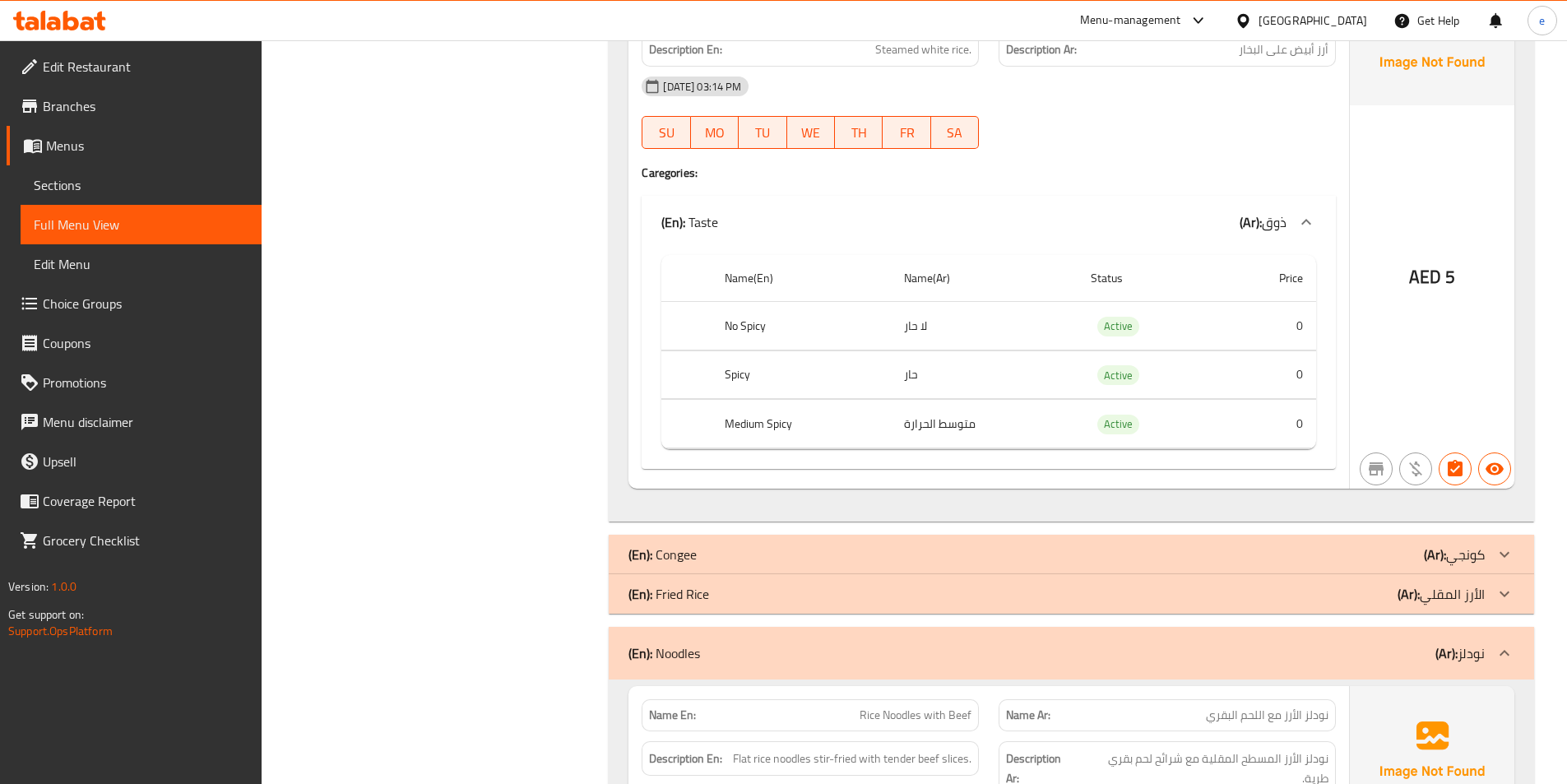
click at [1508, 584] on icon at bounding box center [1504, 593] width 19 height 19
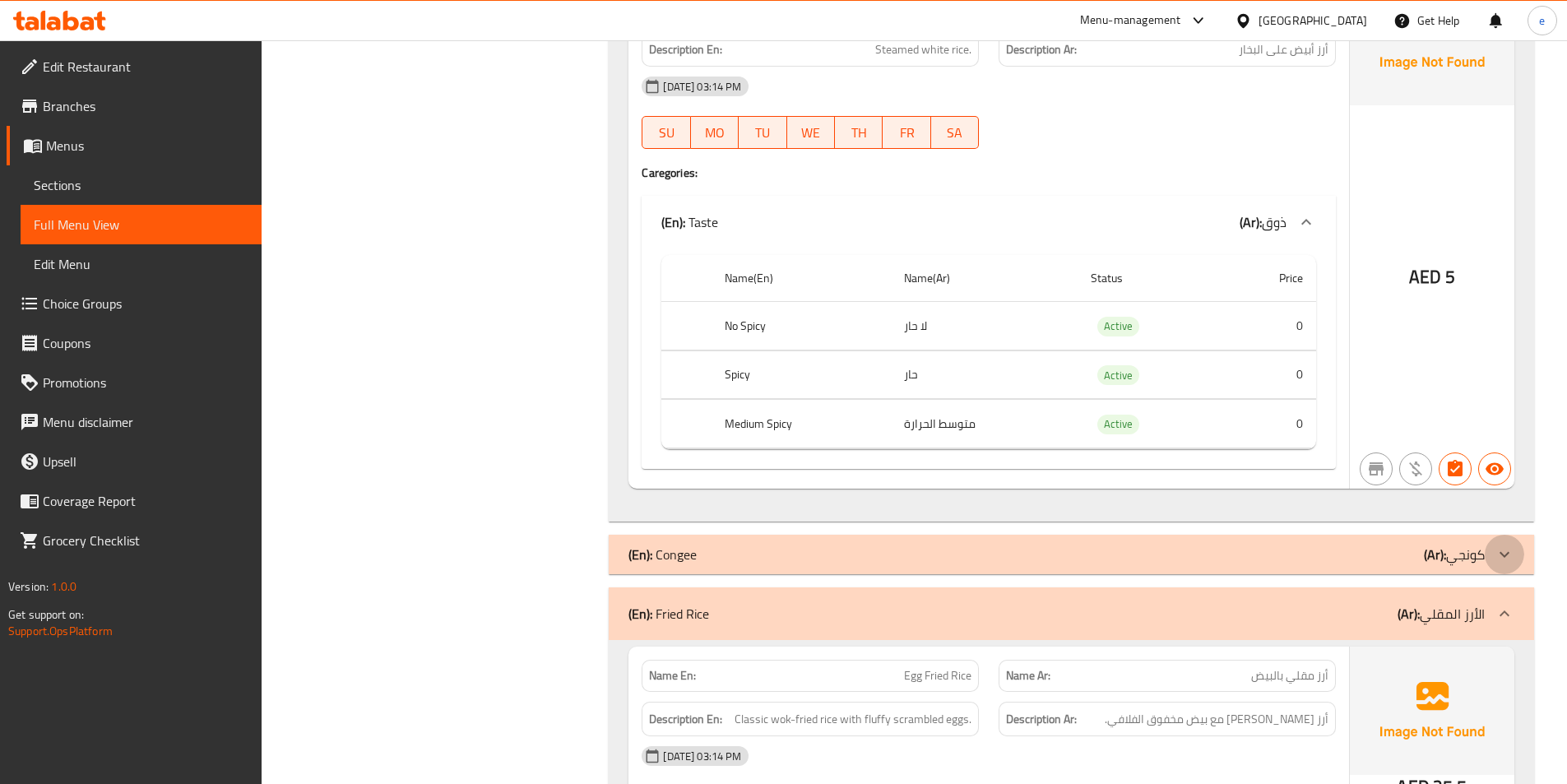
click at [1502, 544] on icon at bounding box center [1504, 553] width 19 height 19
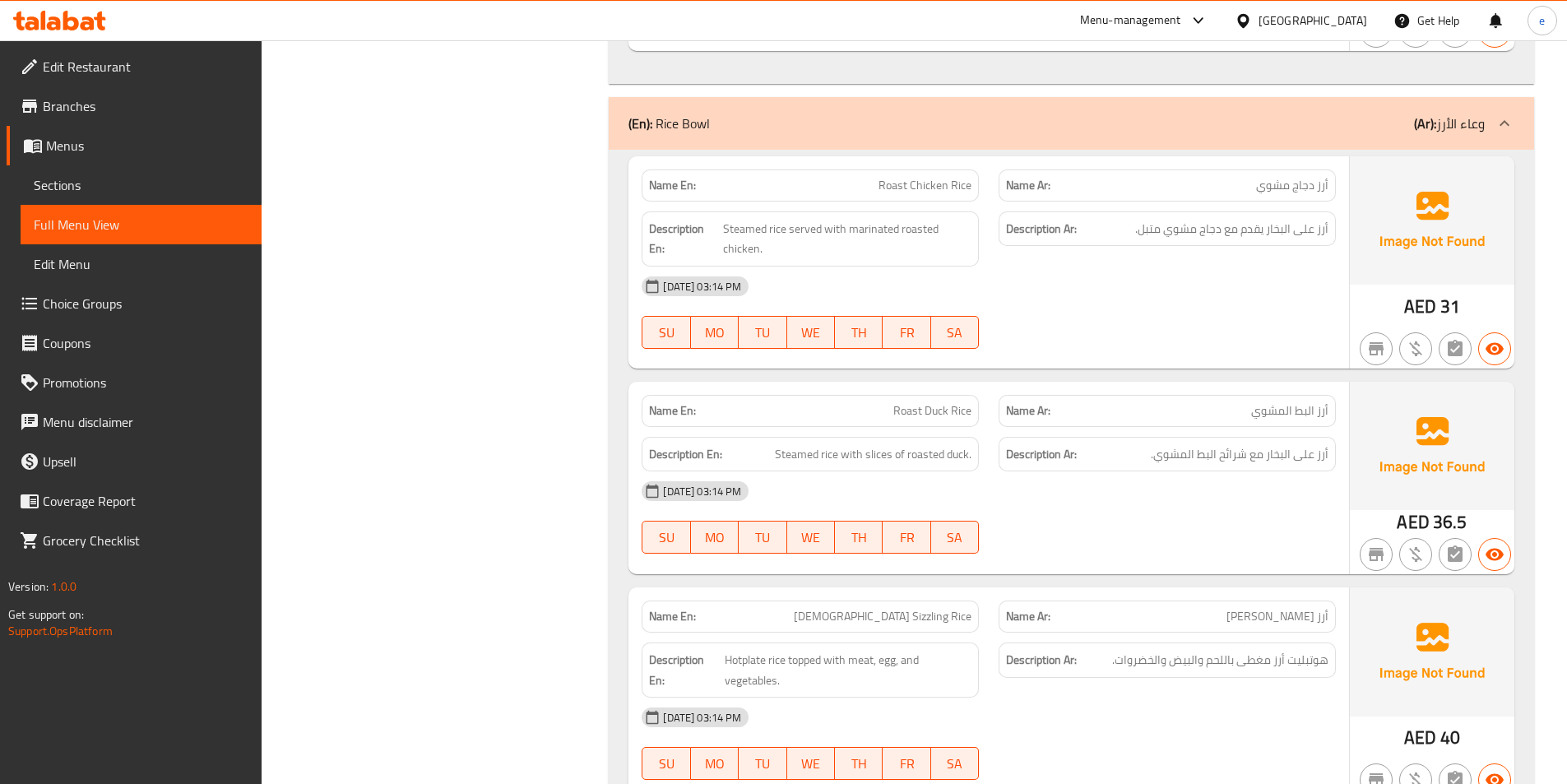
scroll to position [21465, 0]
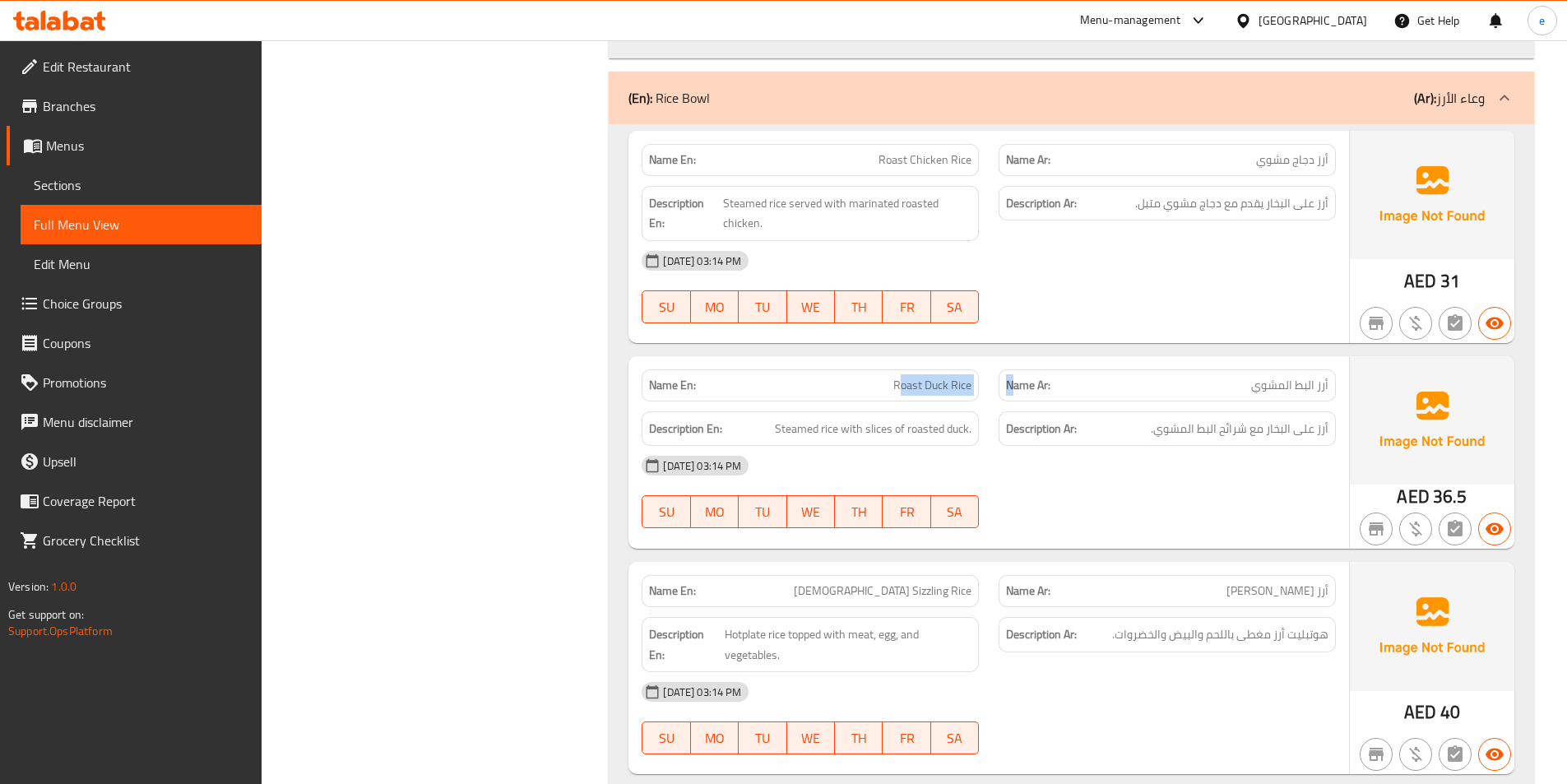
drag, startPoint x: 901, startPoint y: 361, endPoint x: 1013, endPoint y: 372, distance: 112.5
click at [1013, 372] on div "Name En: Roast Duck Rice Name Ar: أرز البط المشوي" at bounding box center [988, 386] width 714 height 52
click at [923, 376] on span "Roast Duck Rice" at bounding box center [933, 385] width 78 height 18
drag, startPoint x: 871, startPoint y: 362, endPoint x: 1011, endPoint y: 353, distance: 140.3
click at [1010, 360] on div "Name En: Roast Duck Rice Name Ar: أرز البط المشوي" at bounding box center [988, 386] width 714 height 52
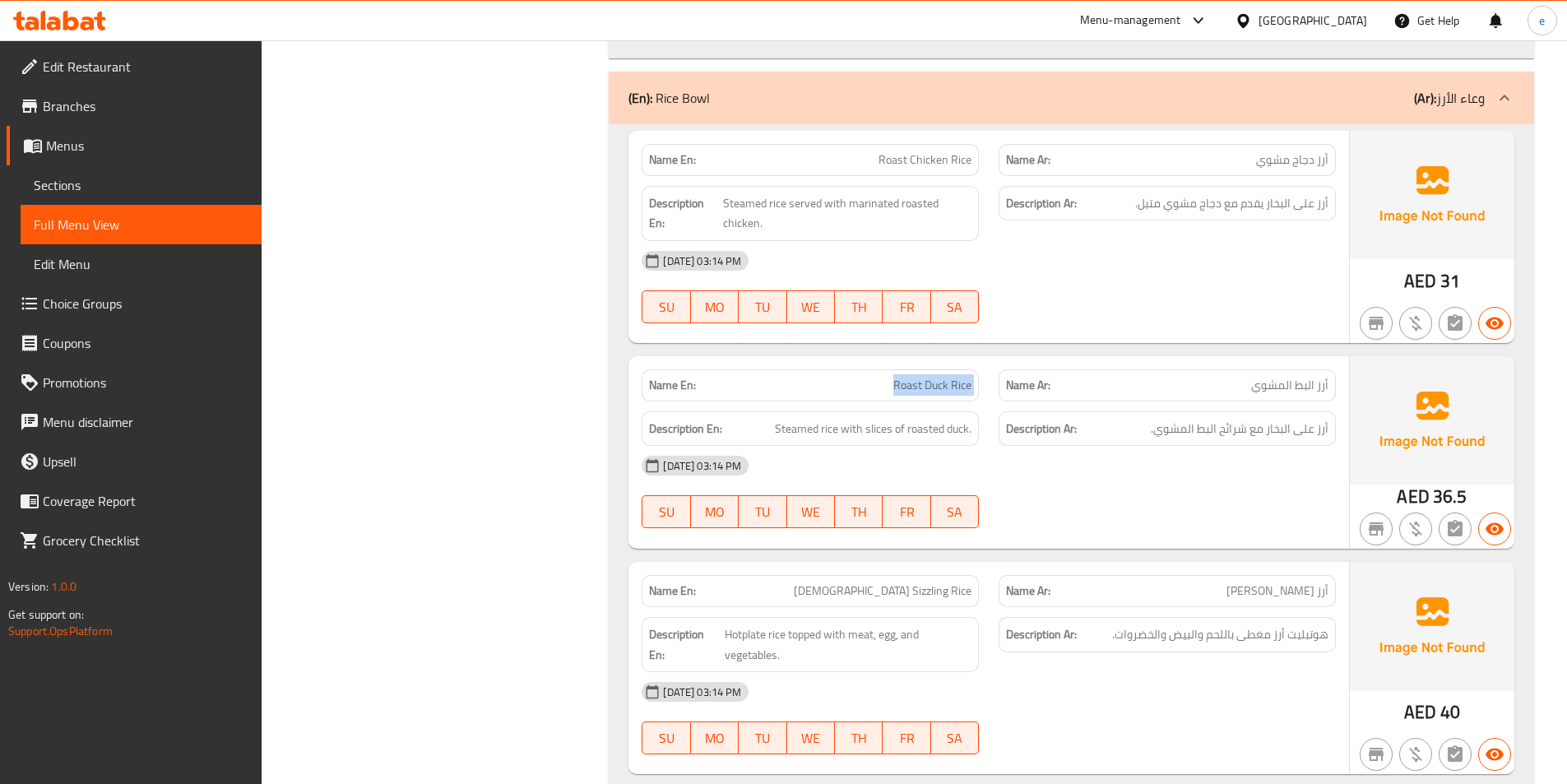
copy span "Roast Duck Rice"
click at [934, 582] on span "[DEMOGRAPHIC_DATA] Sizzling Rice" at bounding box center [883, 590] width 178 height 18
click at [939, 151] on span "Roast Chicken Rice" at bounding box center [925, 159] width 93 height 18
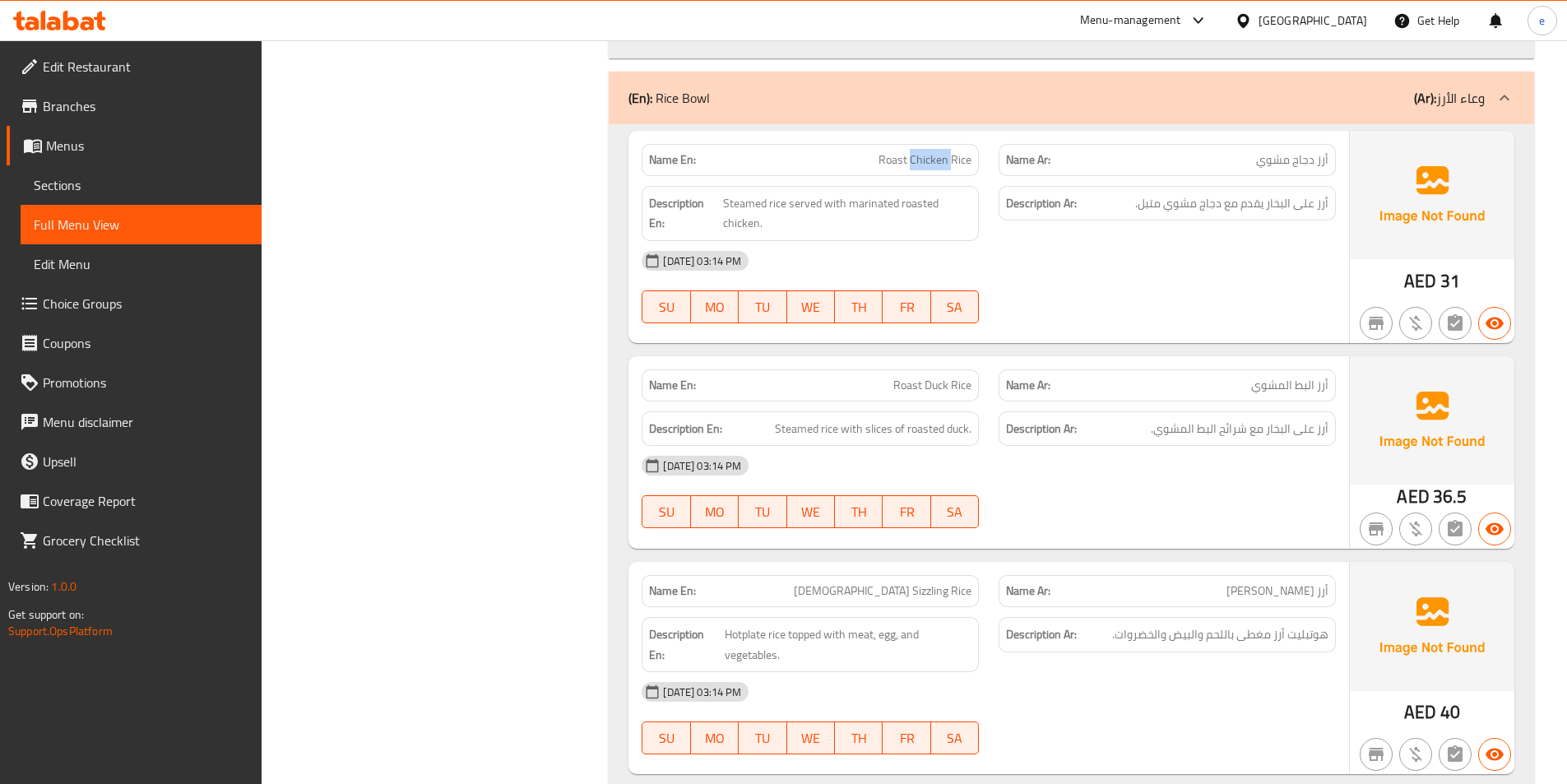
click at [939, 151] on span "Roast Chicken Rice" at bounding box center [925, 159] width 93 height 18
copy span "Roast Chicken Rice"
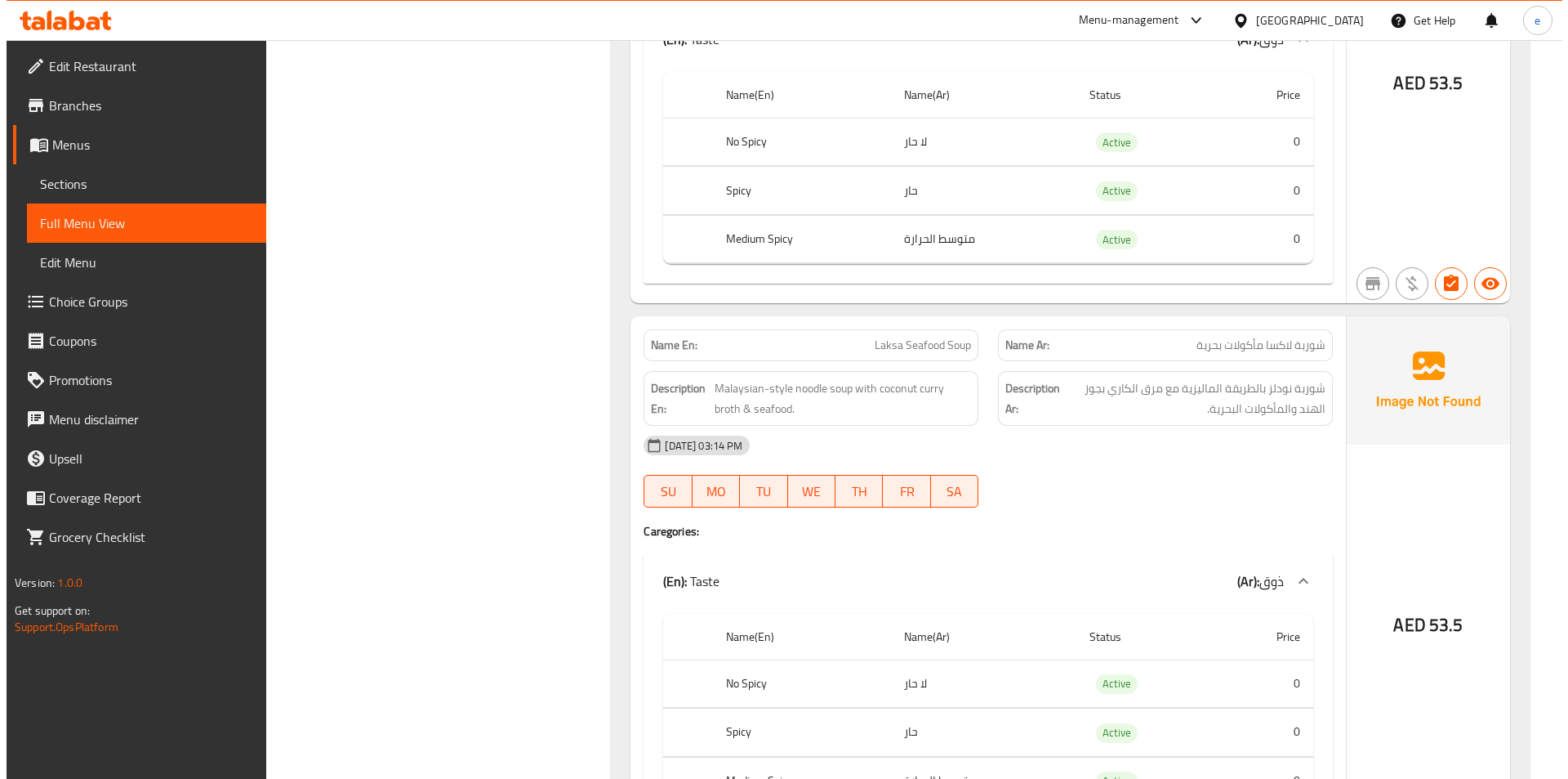
scroll to position [0, 0]
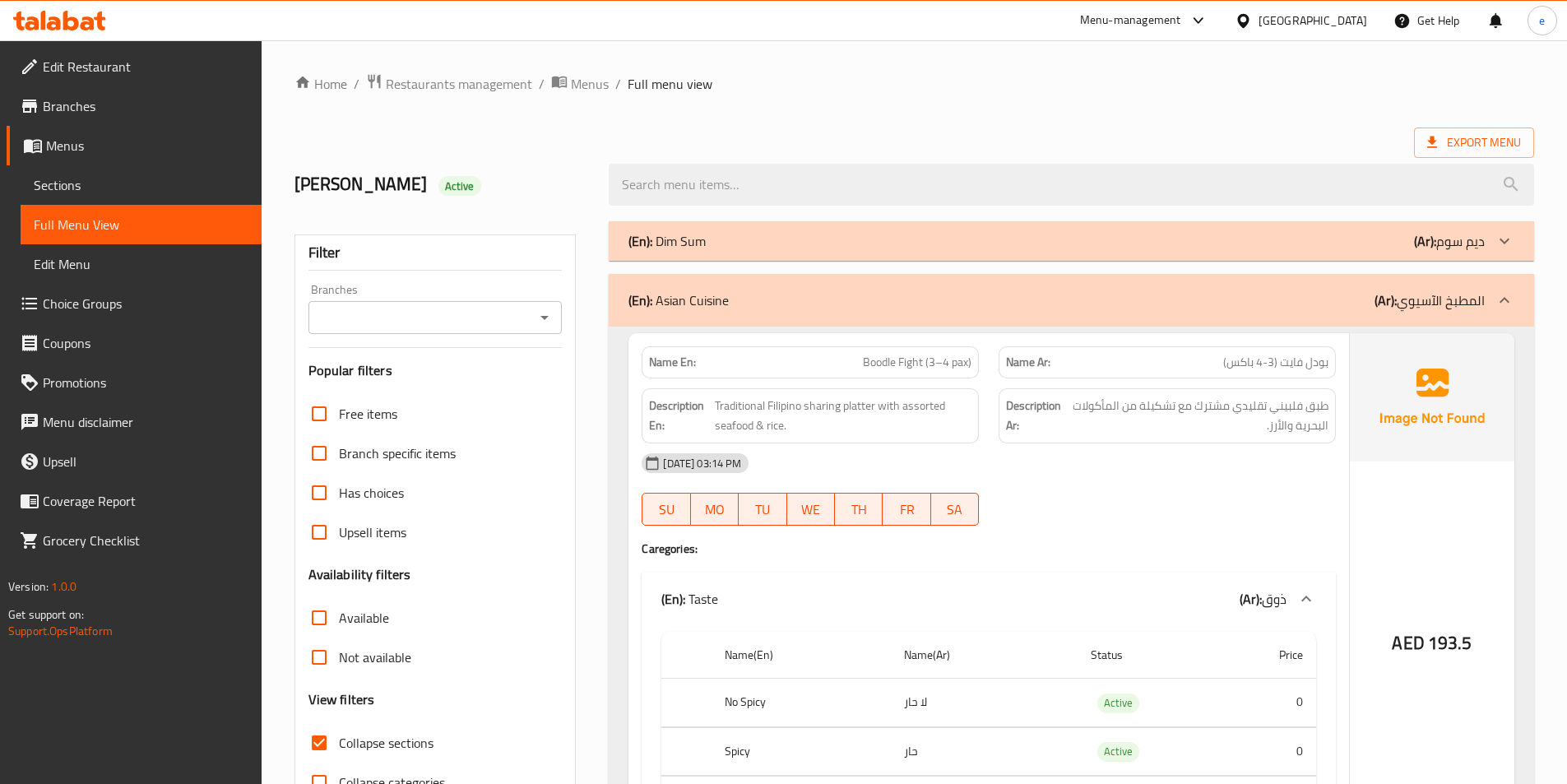
click at [394, 728] on label "Collapse sections" at bounding box center [366, 742] width 134 height 40
click at [339, 728] on input "Collapse sections" at bounding box center [319, 742] width 40 height 40
checkbox input "false"
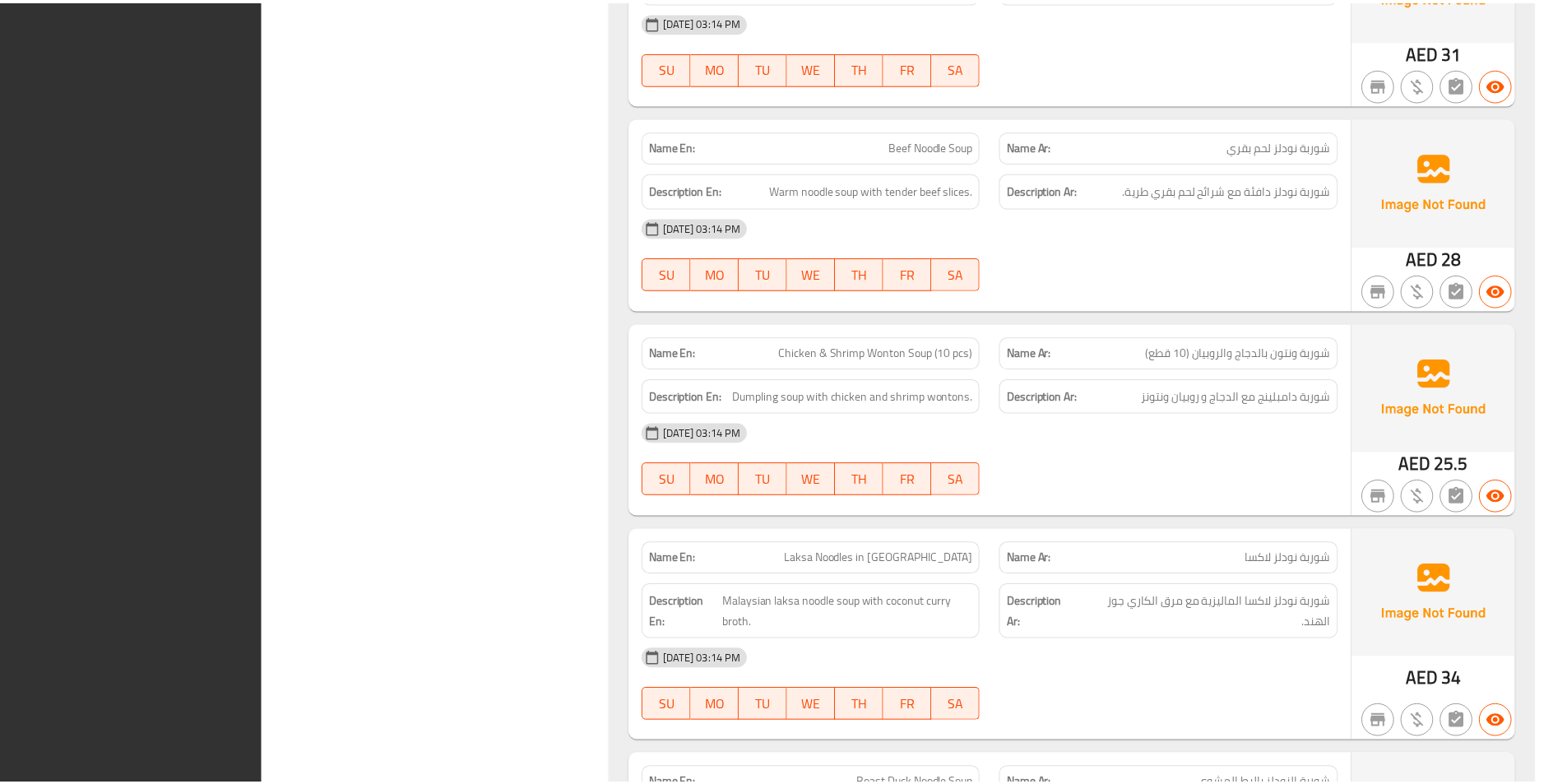
scroll to position [37716, 0]
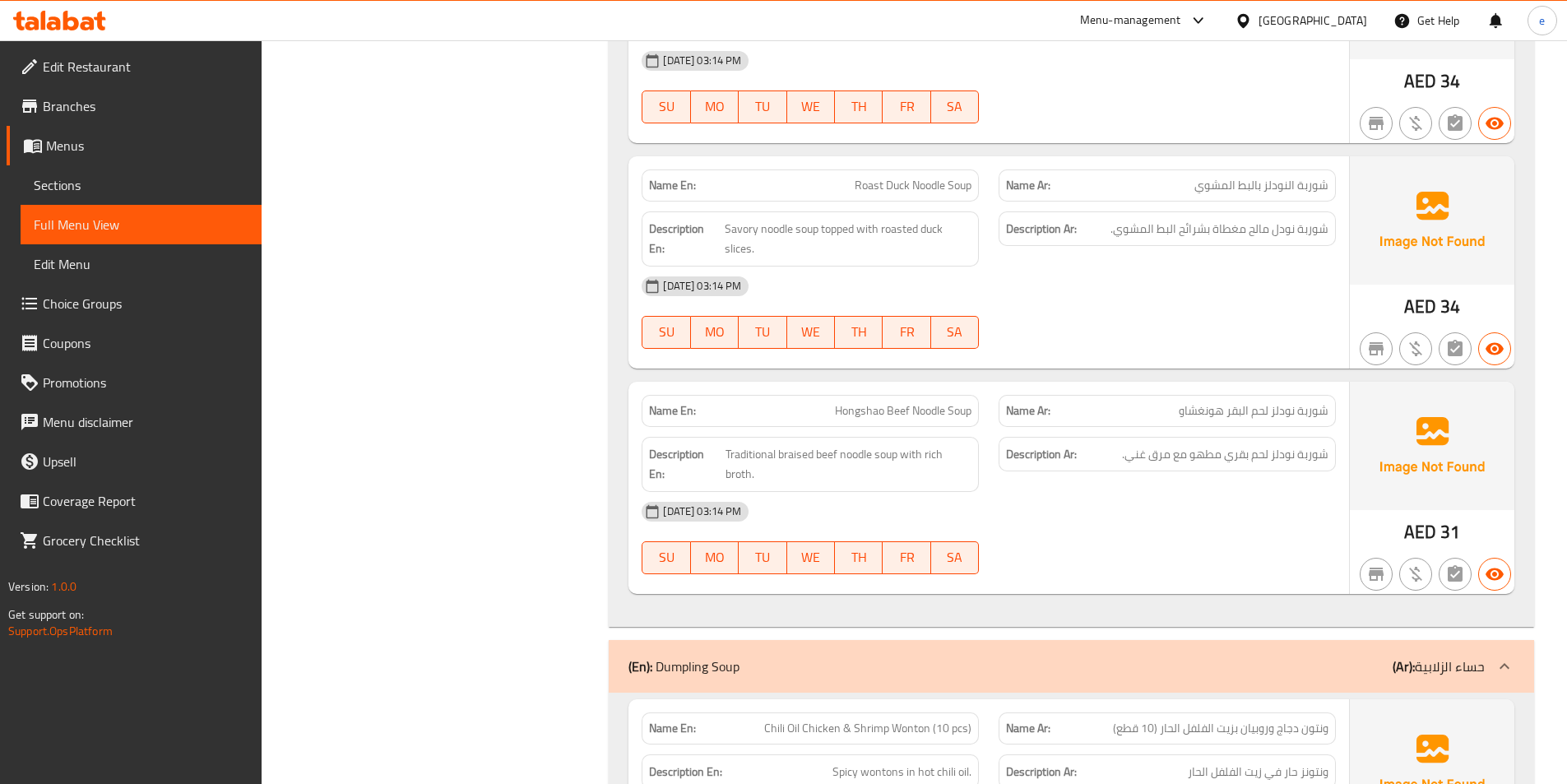
click at [95, 72] on span "Edit Restaurant" at bounding box center [146, 66] width 206 height 19
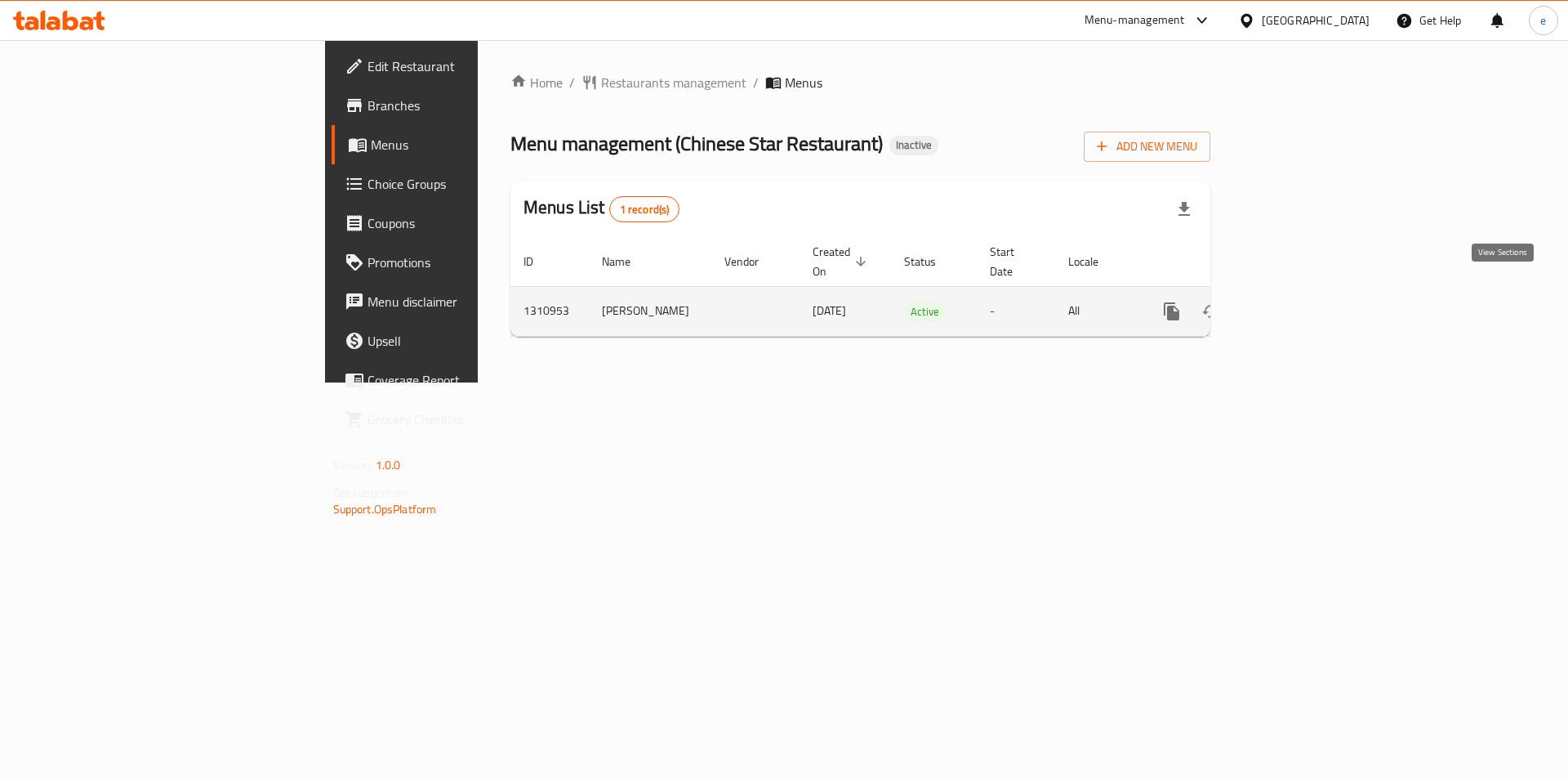
click at [1300, 301] on icon "enhanced table" at bounding box center [1289, 310] width 19 height 19
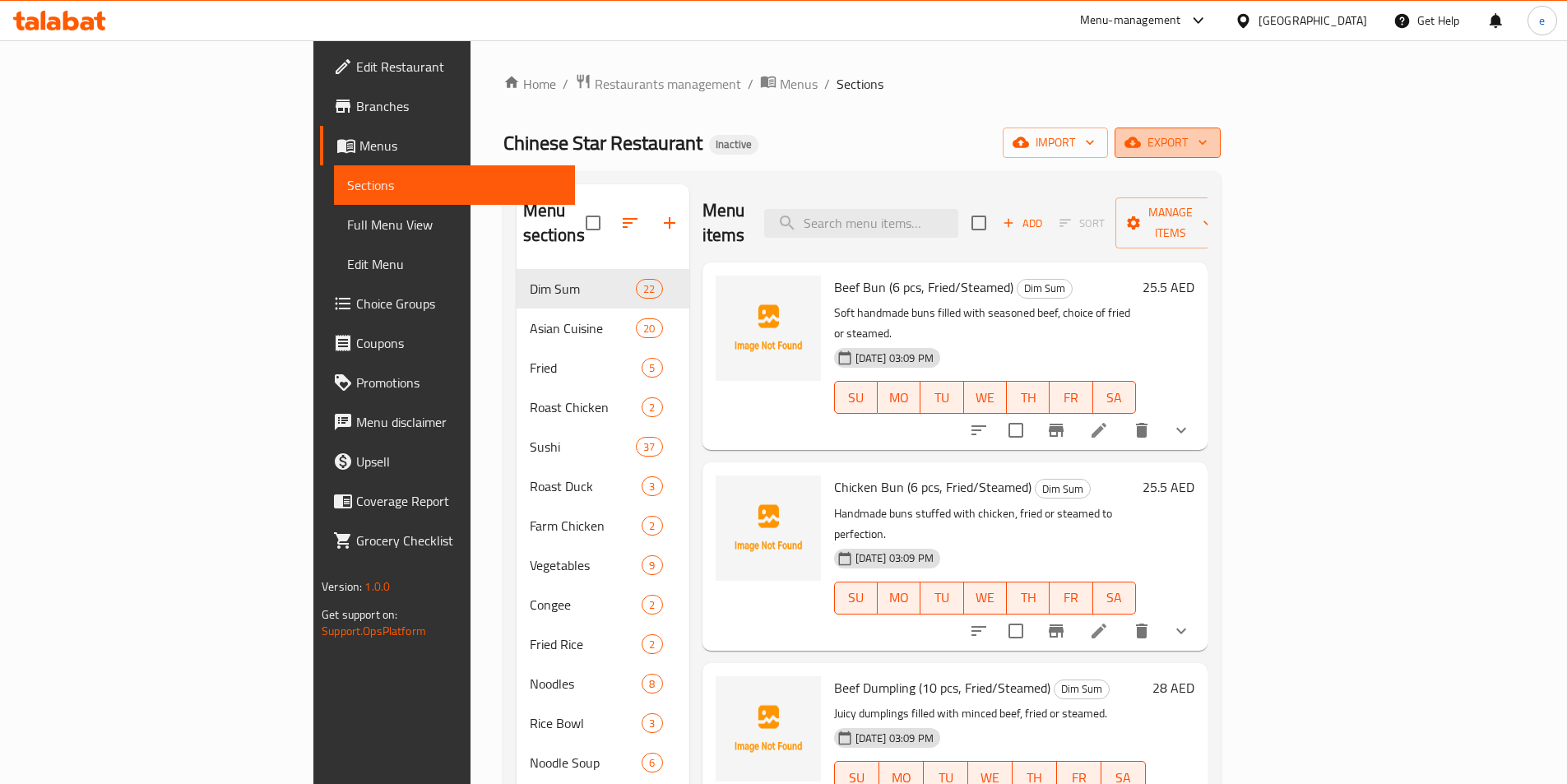
click at [1207, 143] on span "export" at bounding box center [1167, 143] width 80 height 20
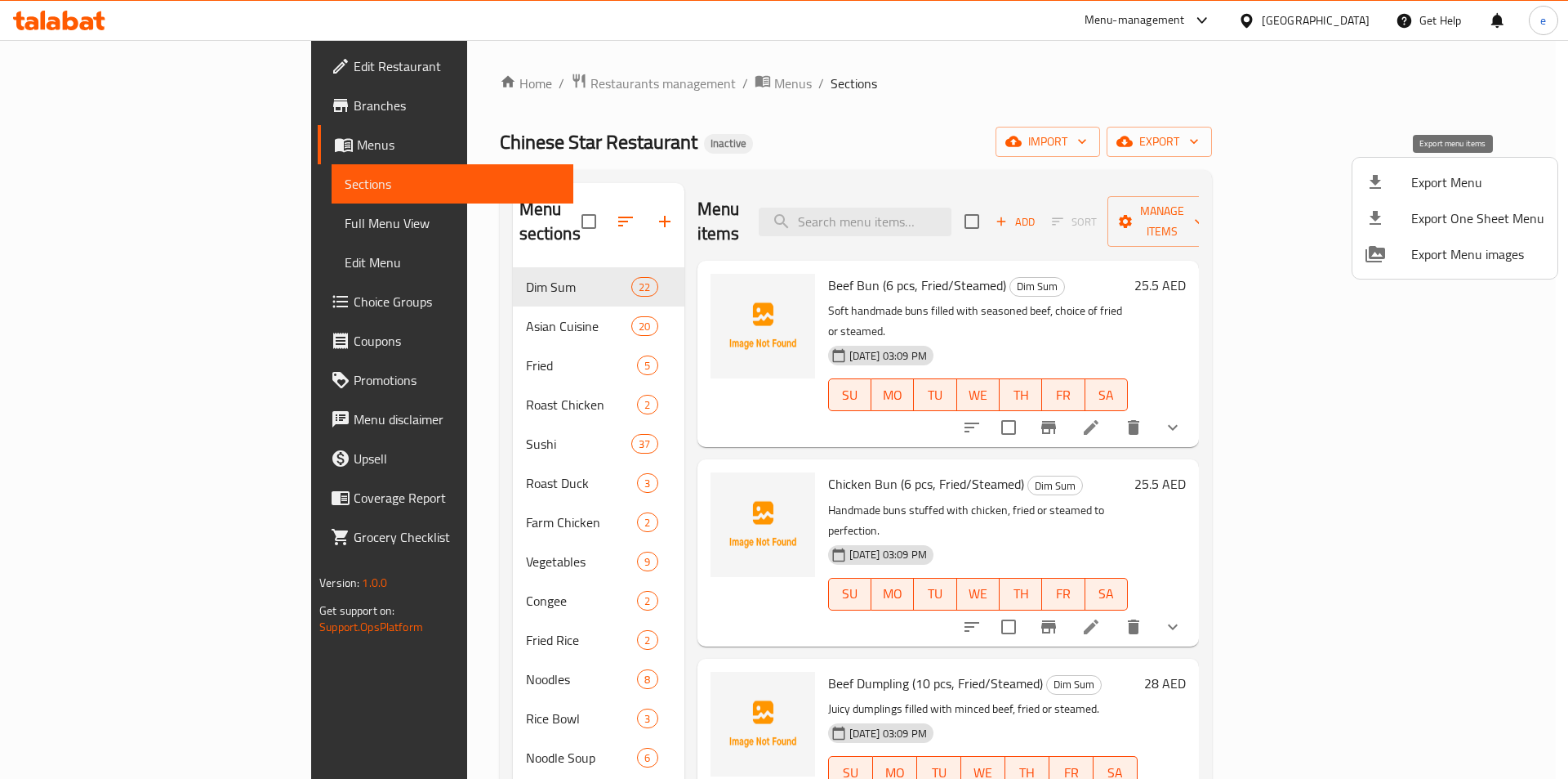
click at [1423, 192] on span "Export Menu" at bounding box center [1478, 181] width 134 height 19
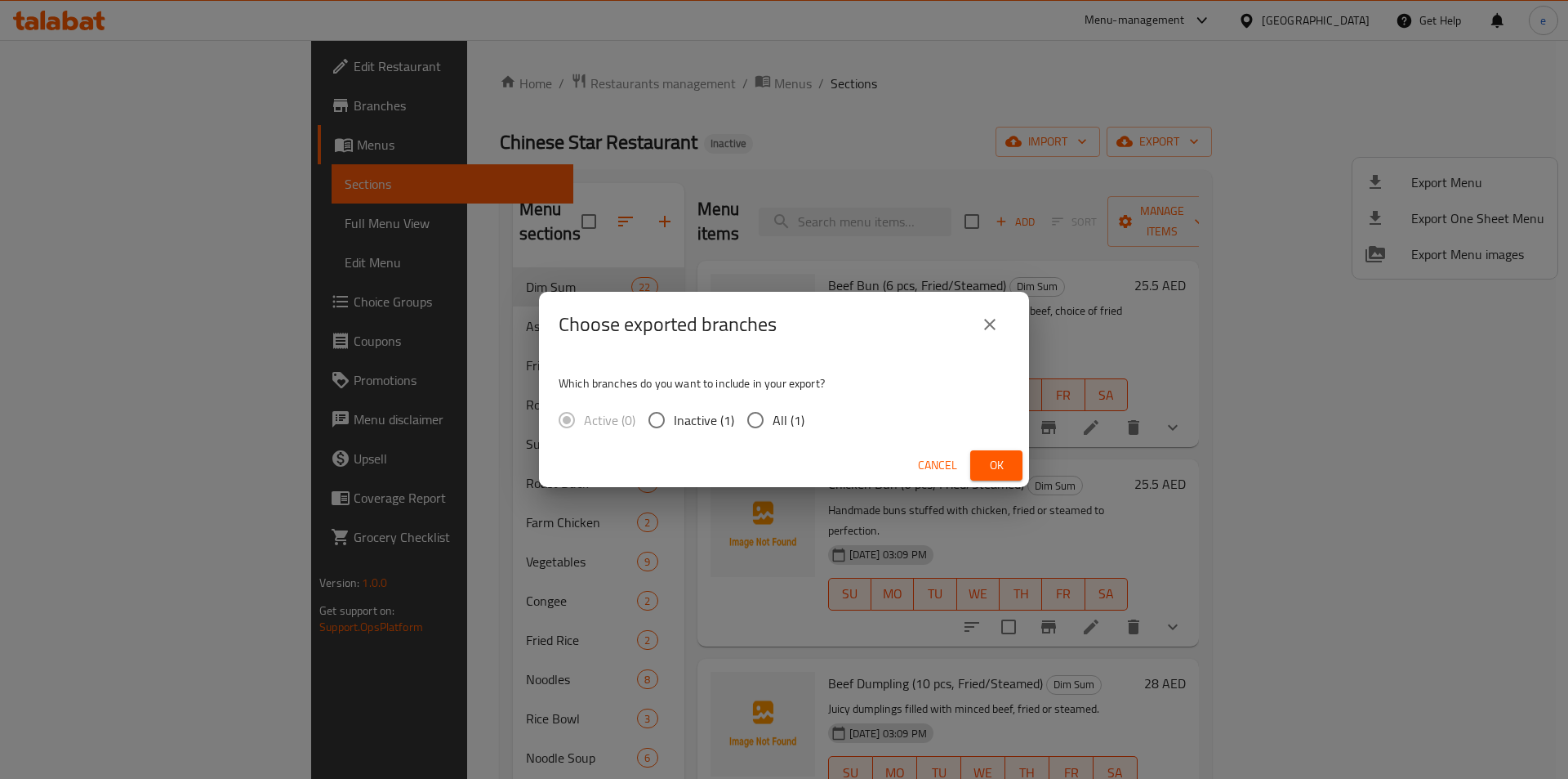
click at [786, 416] on span "All (1)" at bounding box center [788, 419] width 32 height 19
click at [772, 416] on input "All (1)" at bounding box center [755, 419] width 34 height 34
radio input "true"
click at [1011, 461] on button "Ok" at bounding box center [996, 465] width 52 height 30
